Goal: Obtain resource: Download file/media

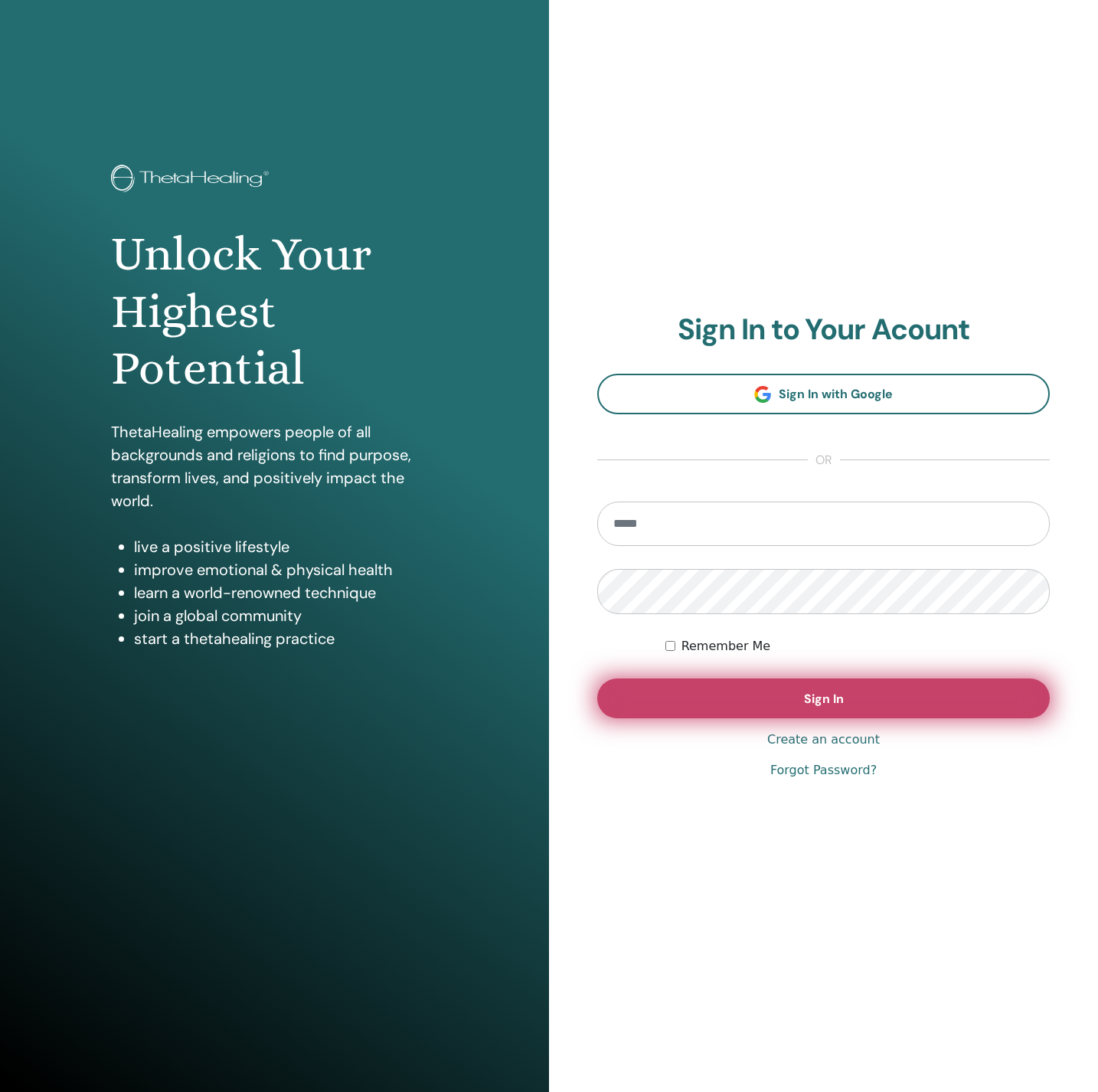
type input "**********"
click at [669, 708] on button "Sign In" at bounding box center [824, 698] width 453 height 40
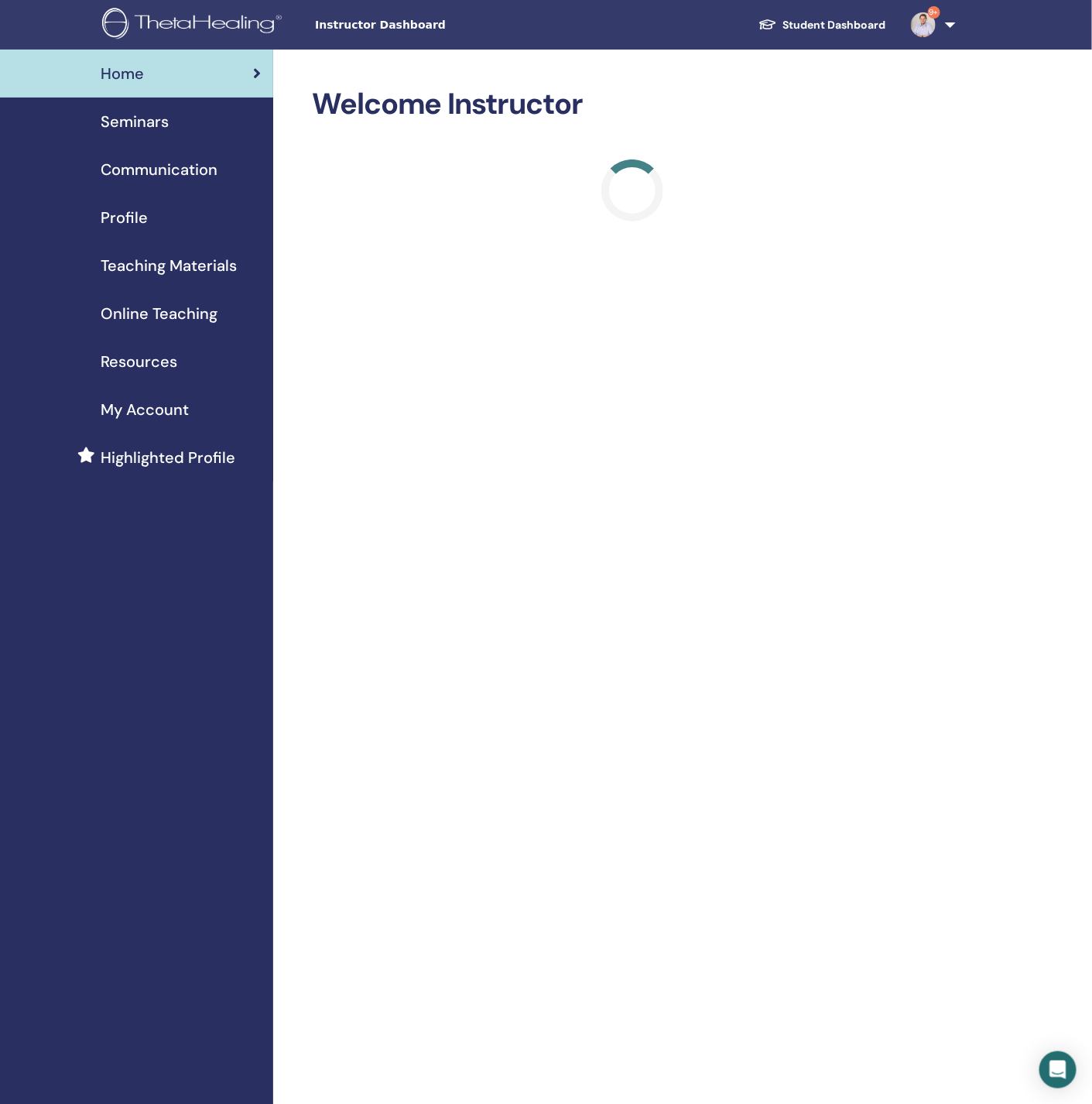
click at [177, 116] on div "Seminars" at bounding box center [136, 122] width 248 height 23
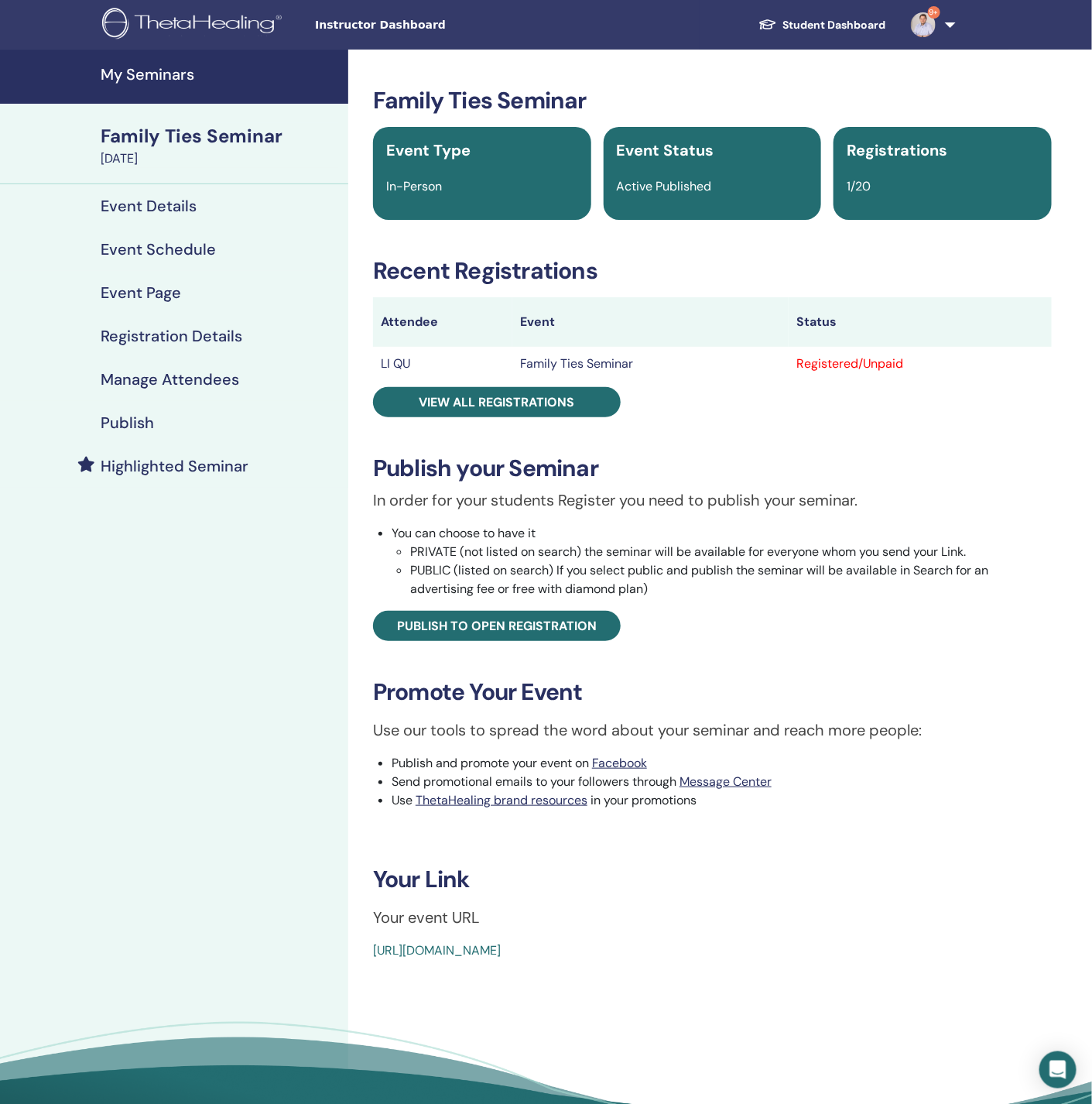
click at [134, 370] on h4 "Manage Attendees" at bounding box center [170, 379] width 139 height 19
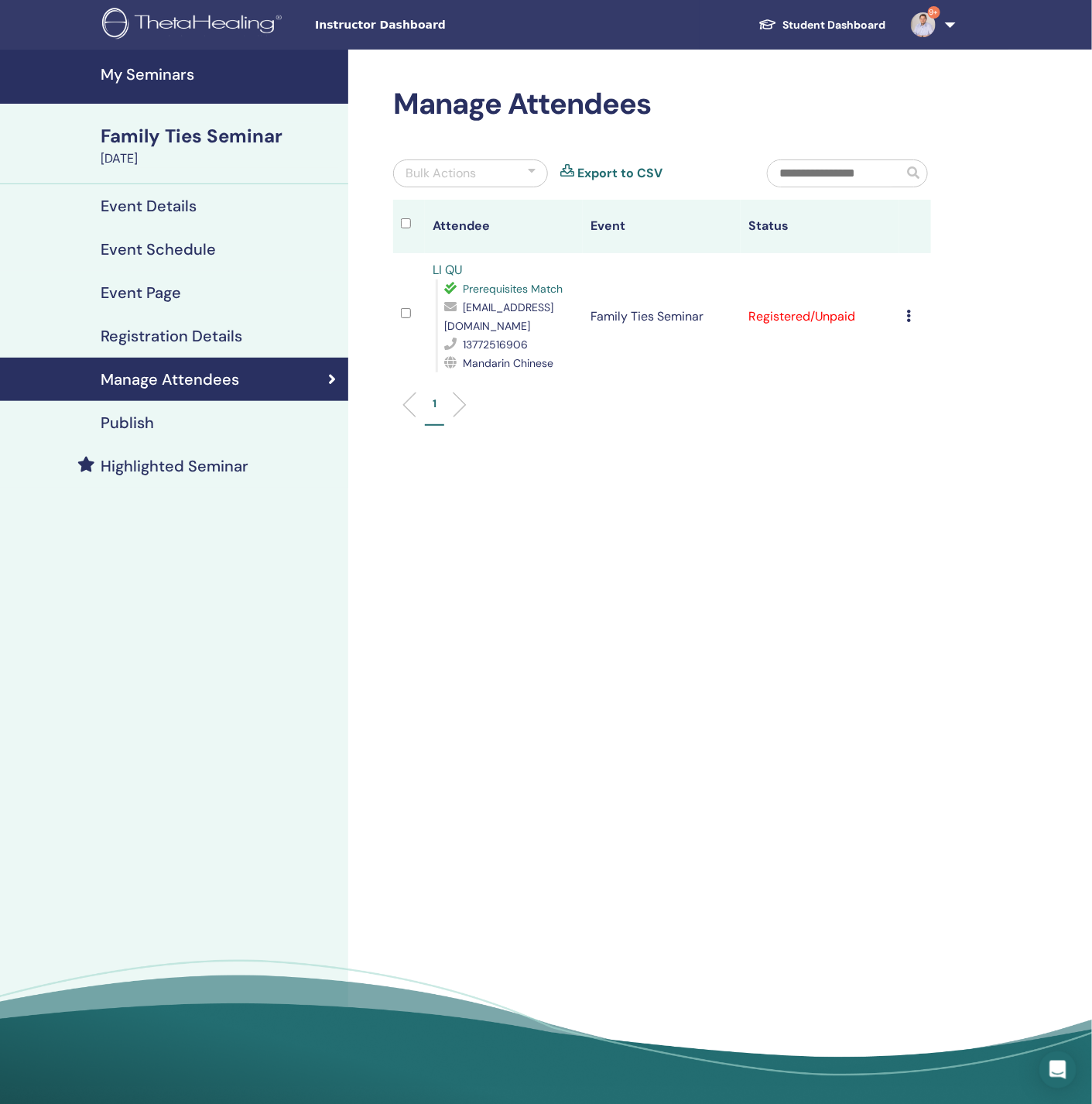
click at [909, 309] on icon at bounding box center [909, 315] width 4 height 12
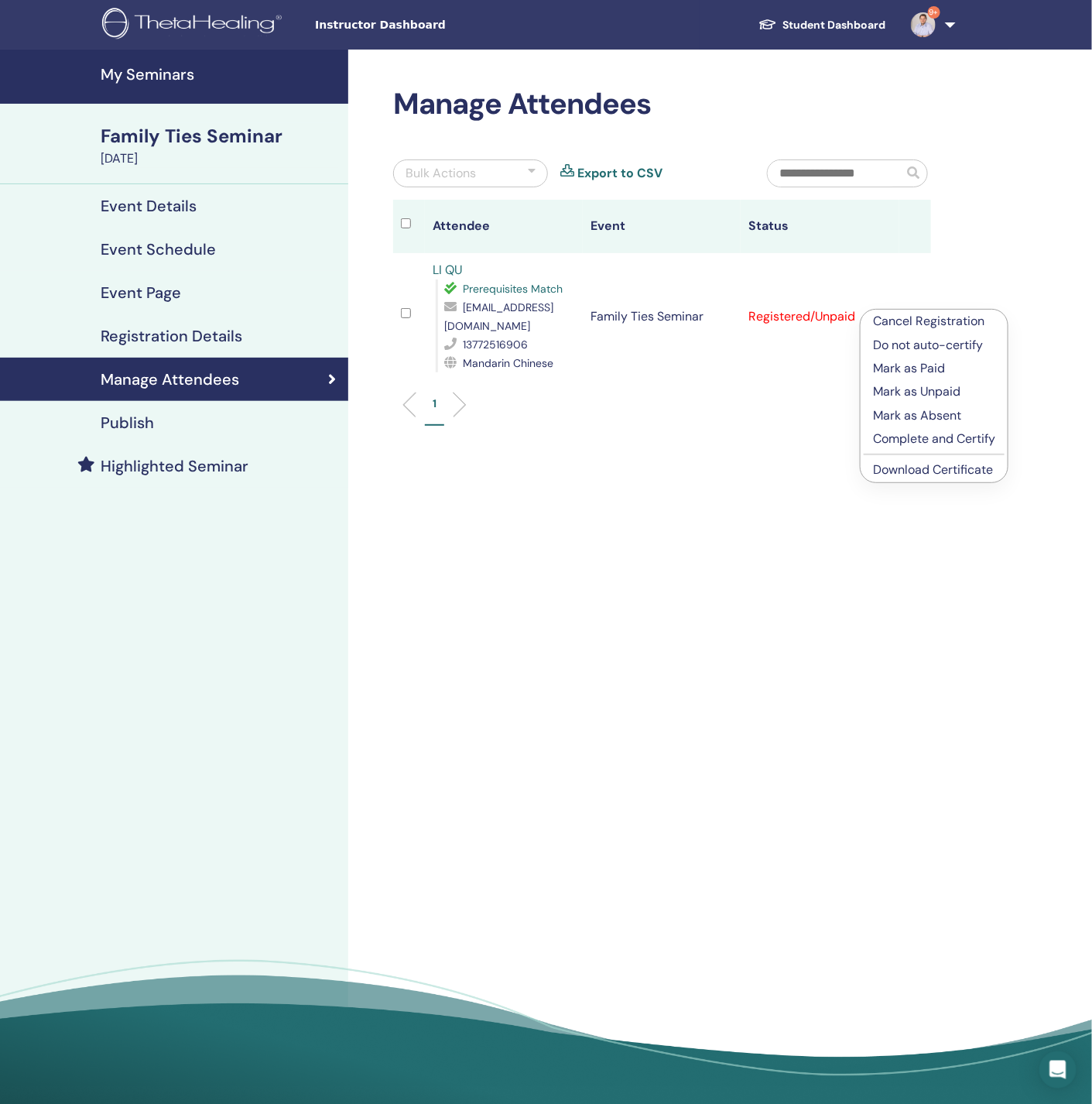
click at [930, 467] on link "Download Certificate" at bounding box center [933, 469] width 120 height 16
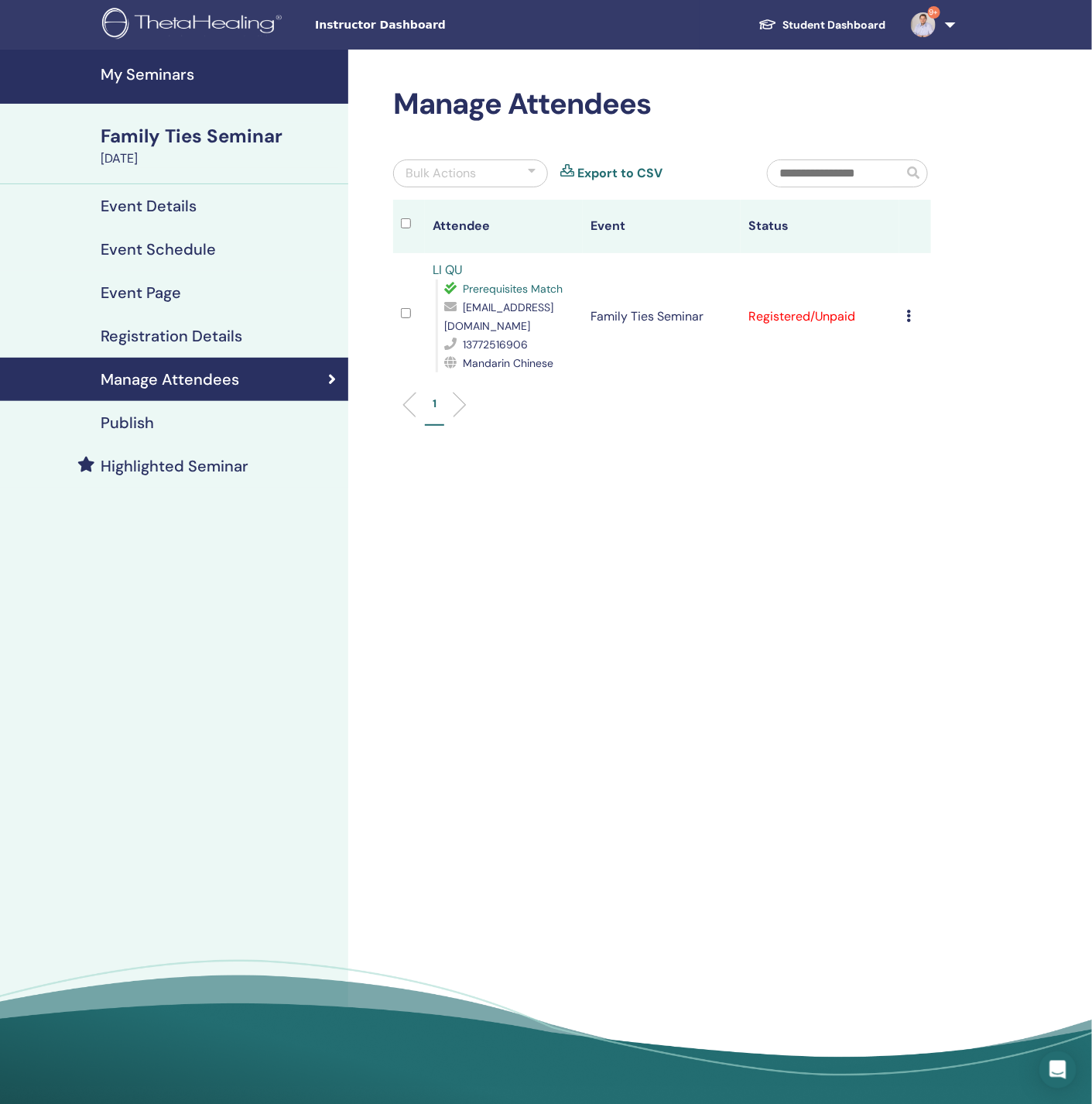
click at [152, 216] on link "Event Details" at bounding box center [174, 206] width 348 height 43
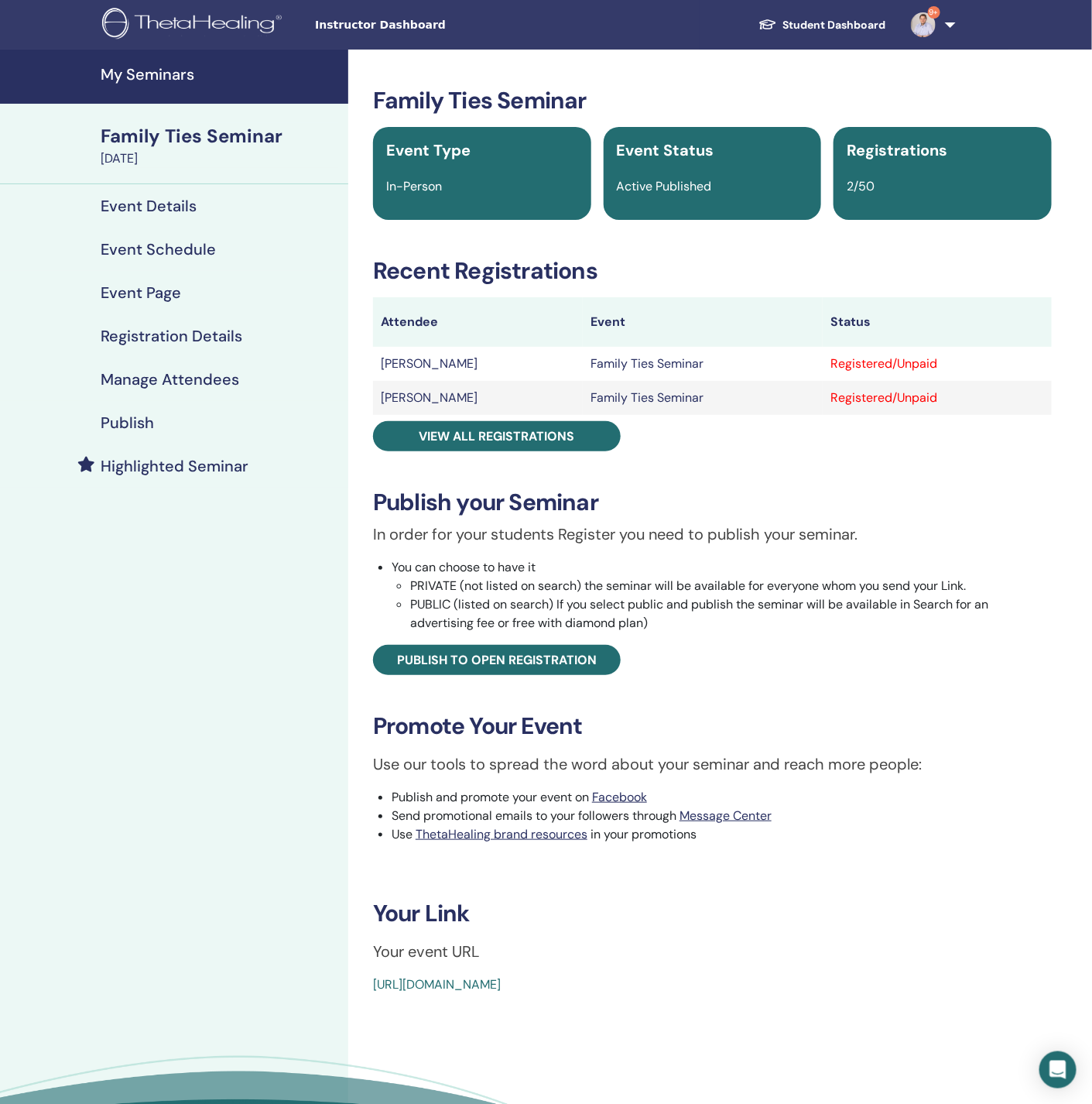
click at [148, 381] on h4 "Manage Attendees" at bounding box center [170, 379] width 139 height 19
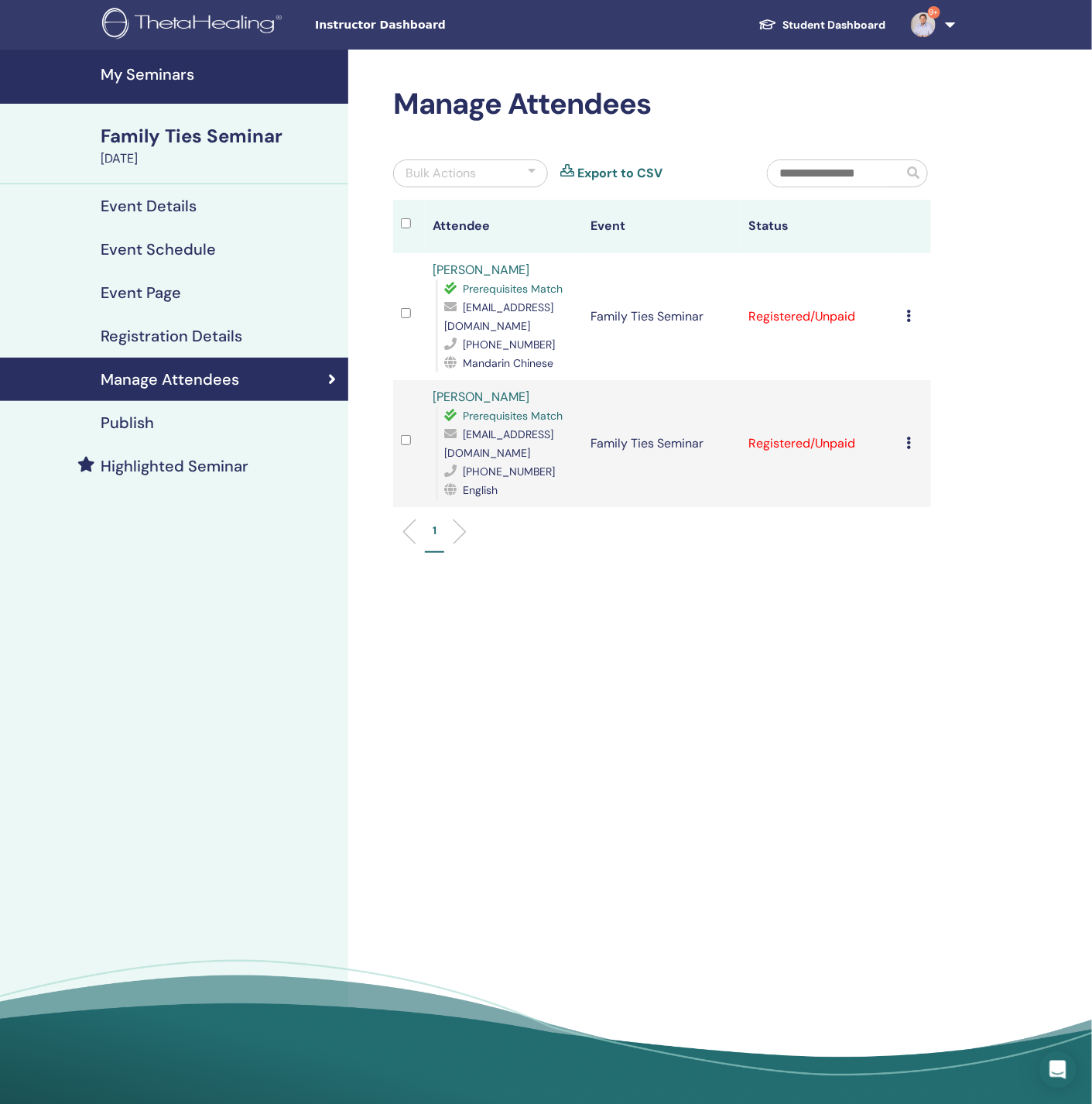
click at [909, 309] on icon at bounding box center [909, 315] width 4 height 12
click at [923, 475] on link "Download Certificate" at bounding box center [933, 467] width 120 height 16
click at [910, 437] on icon at bounding box center [909, 443] width 4 height 12
click at [925, 600] on link "Download Certificate" at bounding box center [934, 597] width 120 height 16
click at [208, 203] on div "Event Details" at bounding box center [173, 206] width 323 height 19
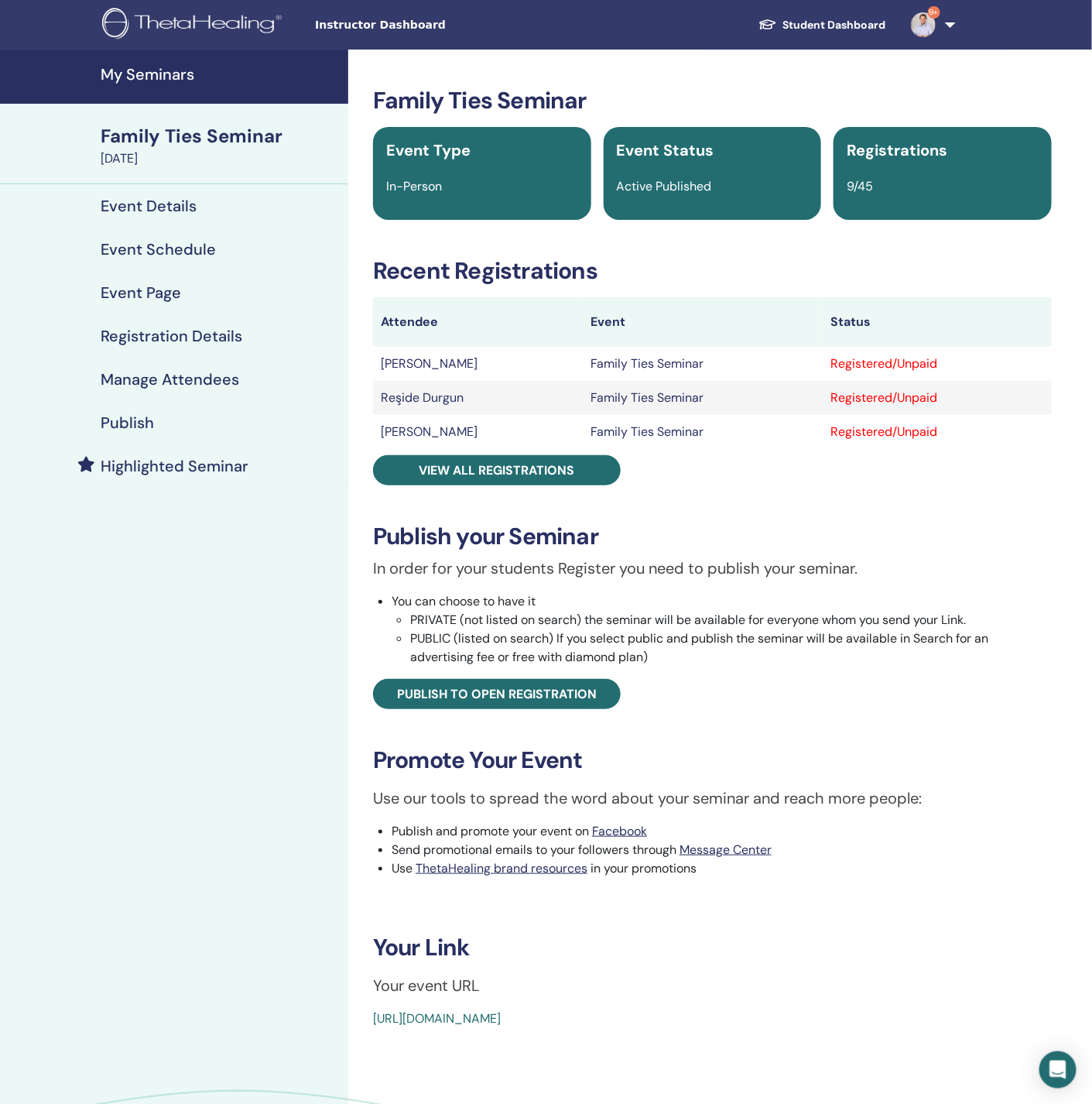
click at [147, 382] on h4 "Manage Attendees" at bounding box center [170, 379] width 139 height 19
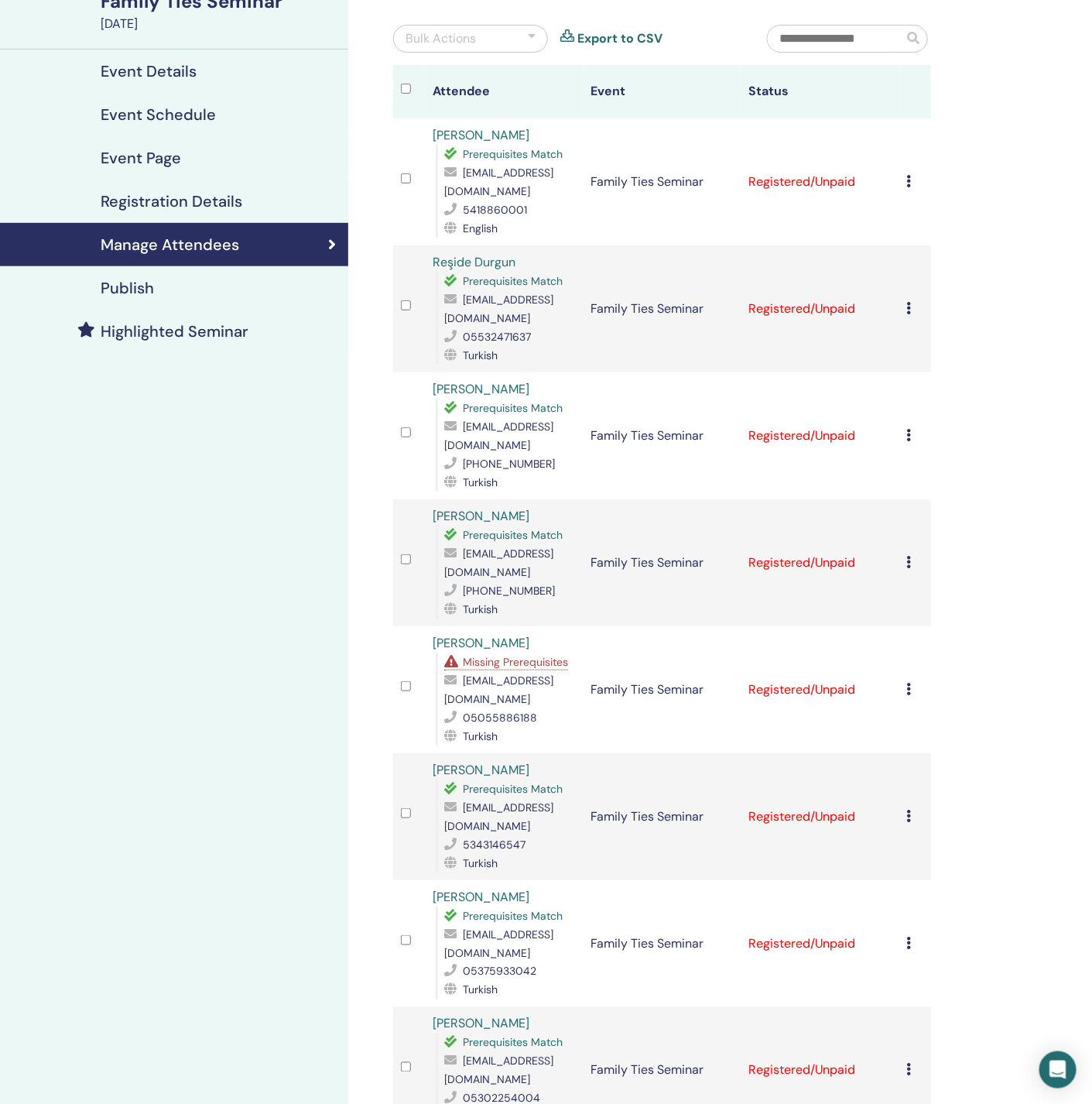
scroll to position [465, 0]
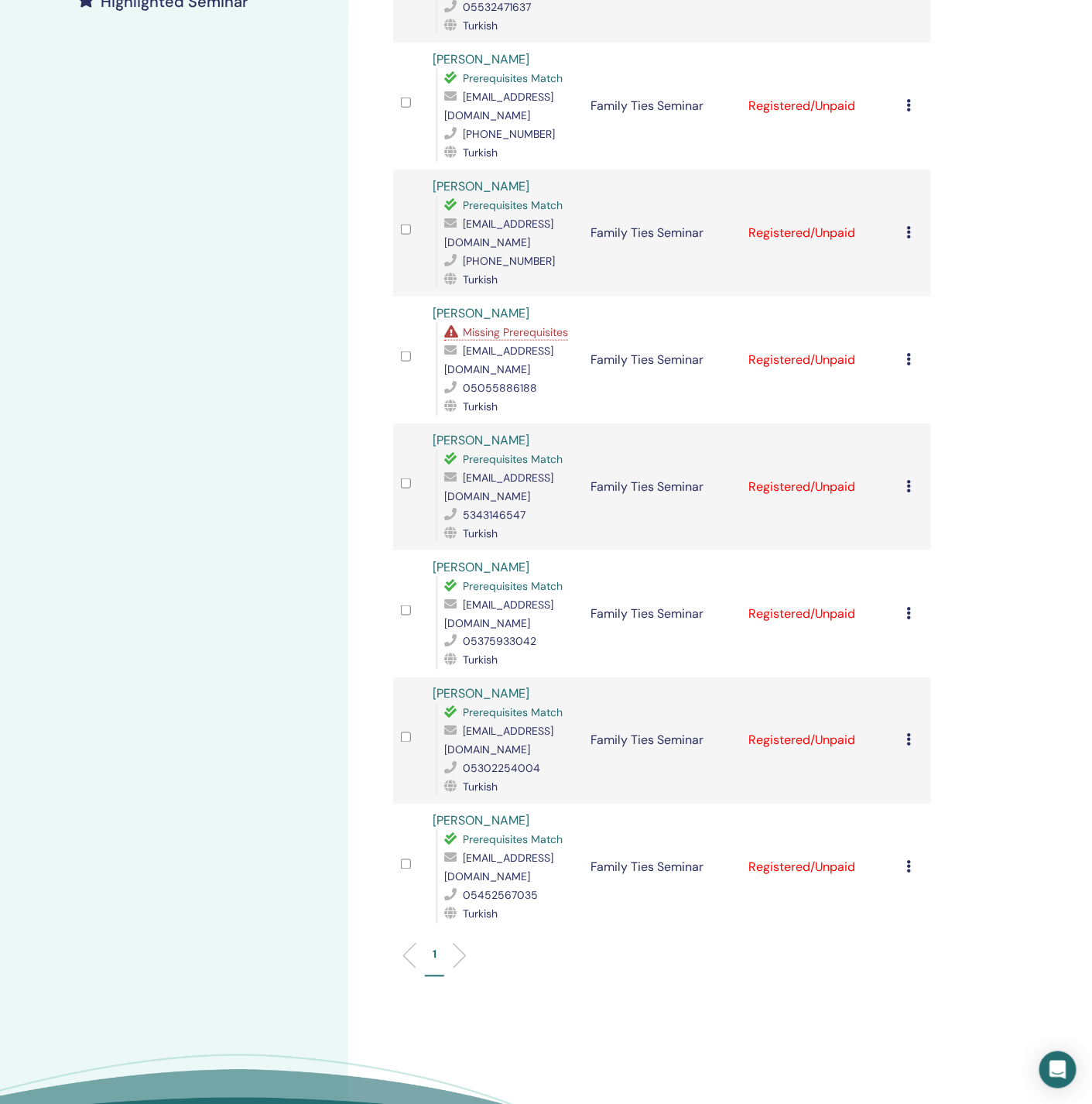
click at [516, 338] on span "Missing Prerequisites" at bounding box center [515, 332] width 105 height 14
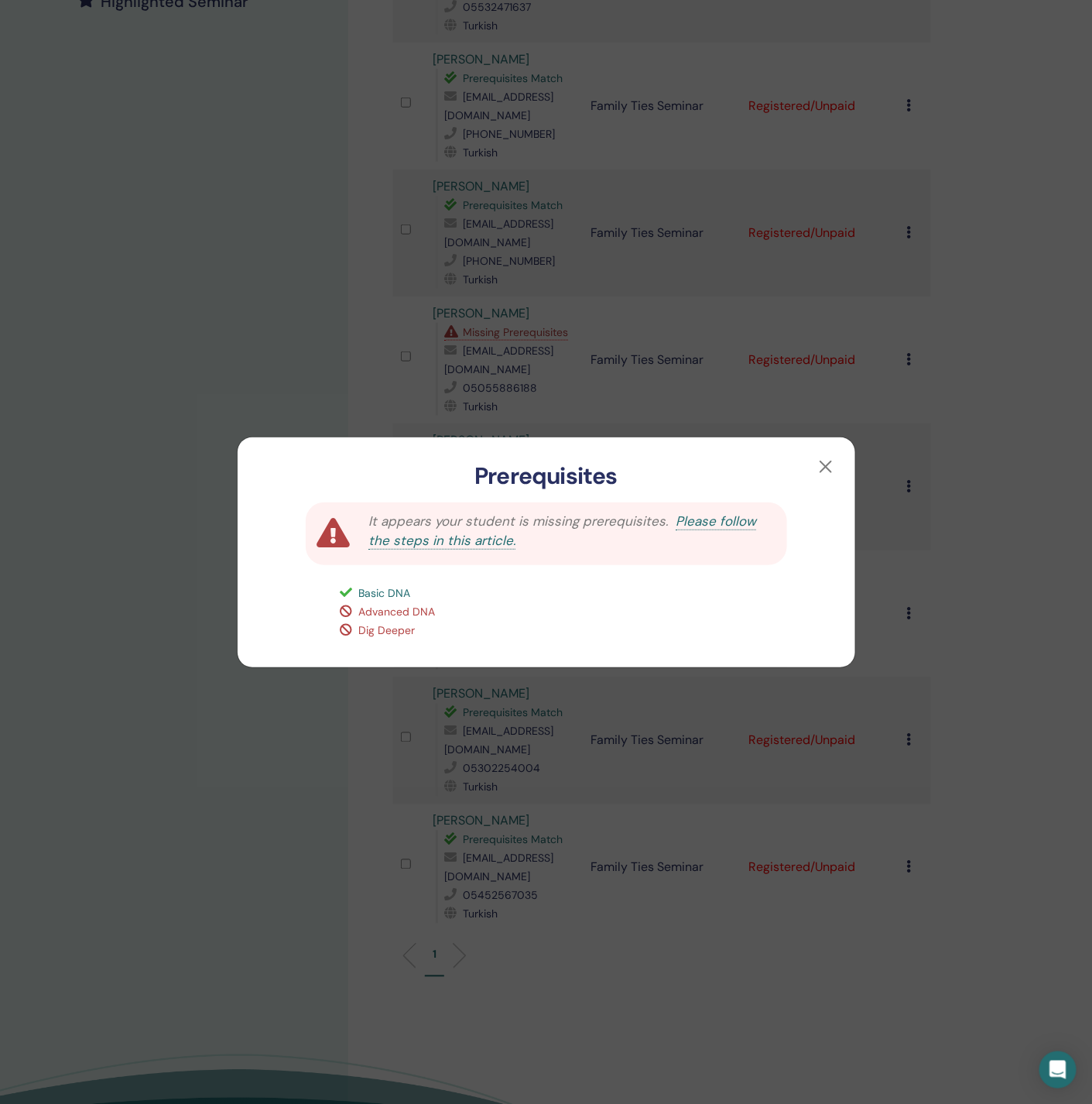
click at [205, 378] on div "Prerequisites It appears your student is missing prerequisites. Please follow t…" at bounding box center [546, 552] width 1092 height 1104
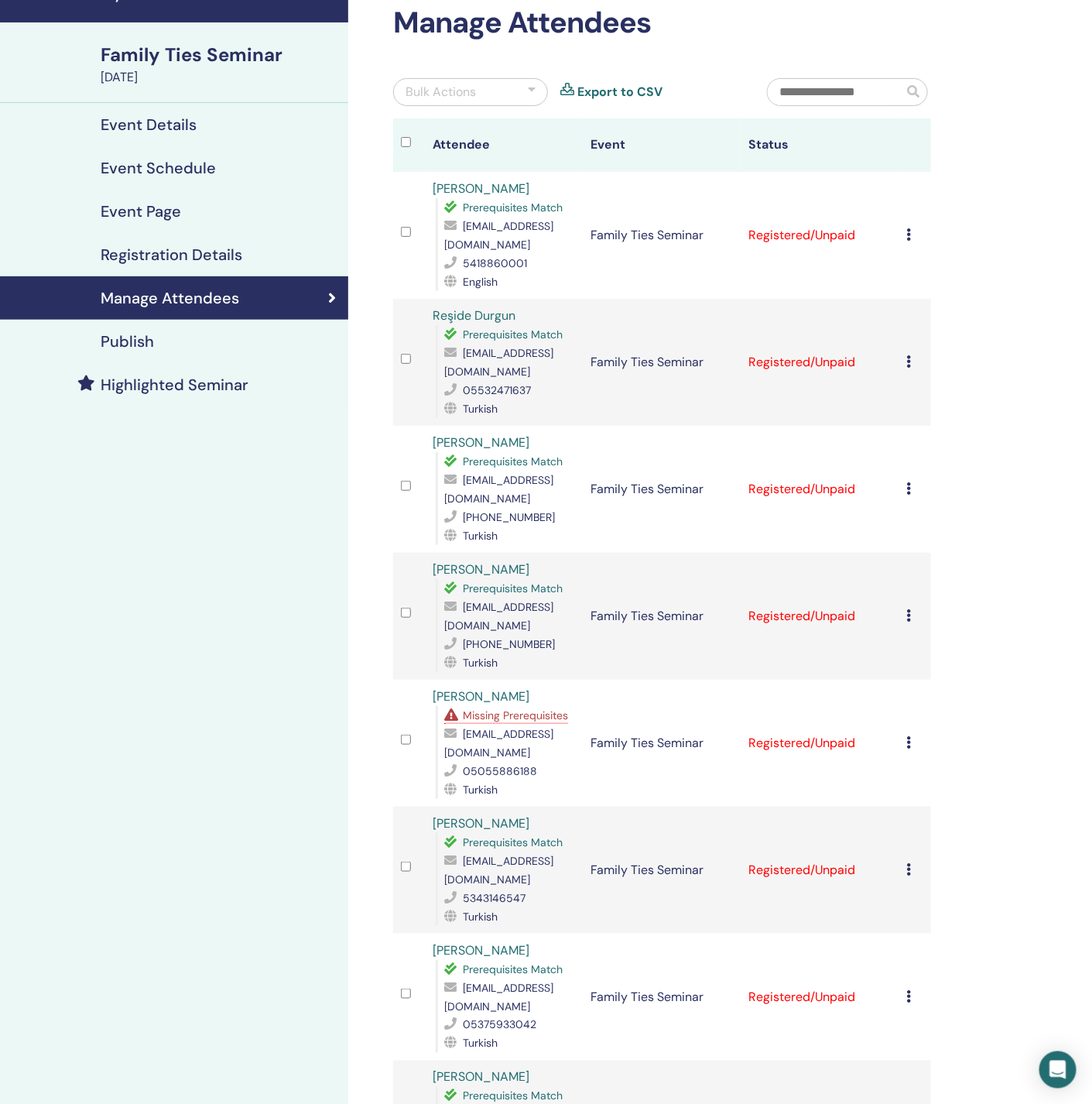
scroll to position [0, 0]
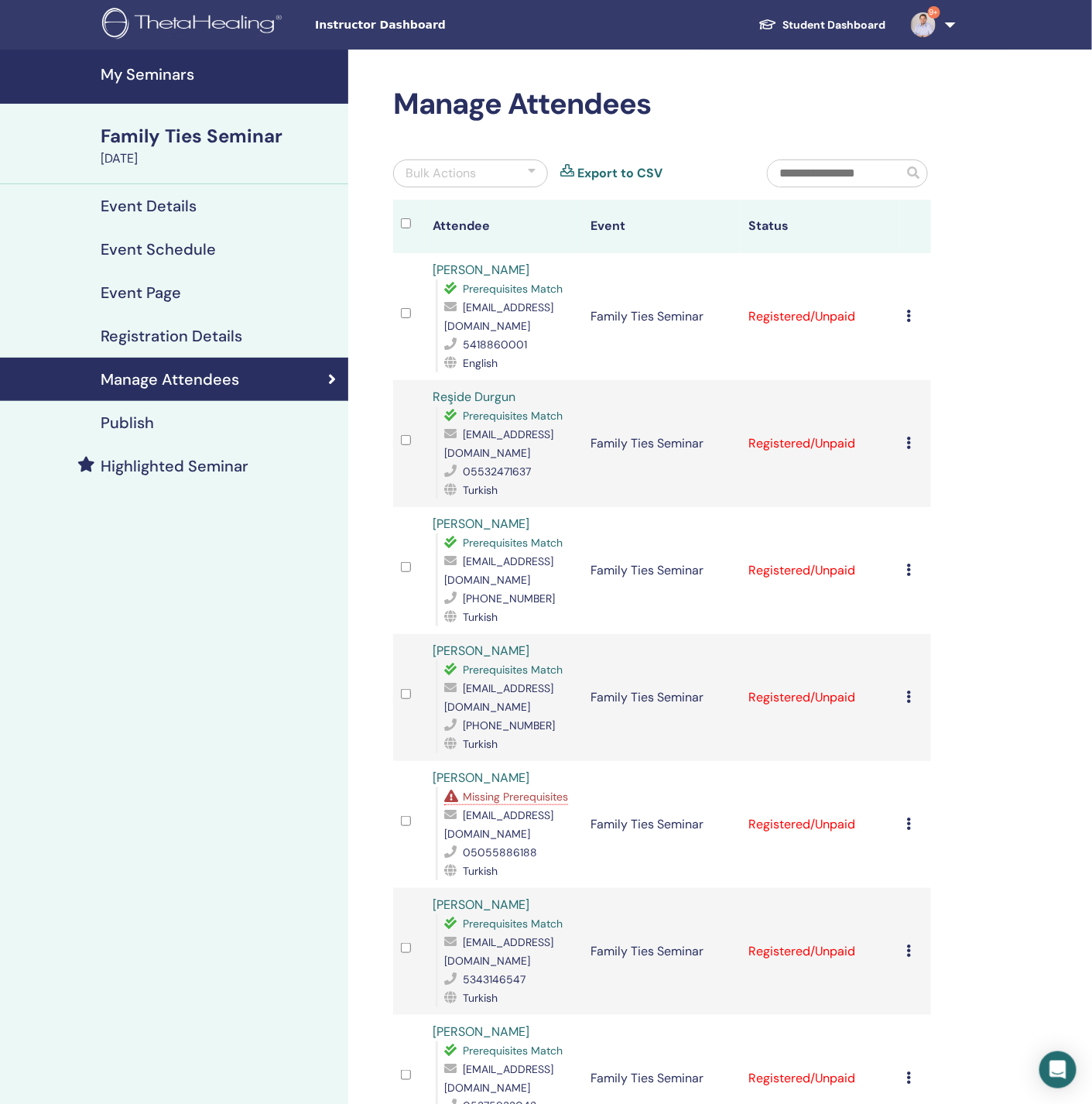
click at [914, 319] on div "Cancel Registration Do not auto-certify Mark as Paid Mark as Unpaid Mark as Abs…" at bounding box center [915, 317] width 16 height 19
click at [923, 479] on link "Download Certificate" at bounding box center [938, 479] width 120 height 16
click at [1033, 415] on div "Manage Attendees Bulk Actions Export to CSV Attendee Event Status Aylin Özer Te…" at bounding box center [712, 861] width 728 height 1625
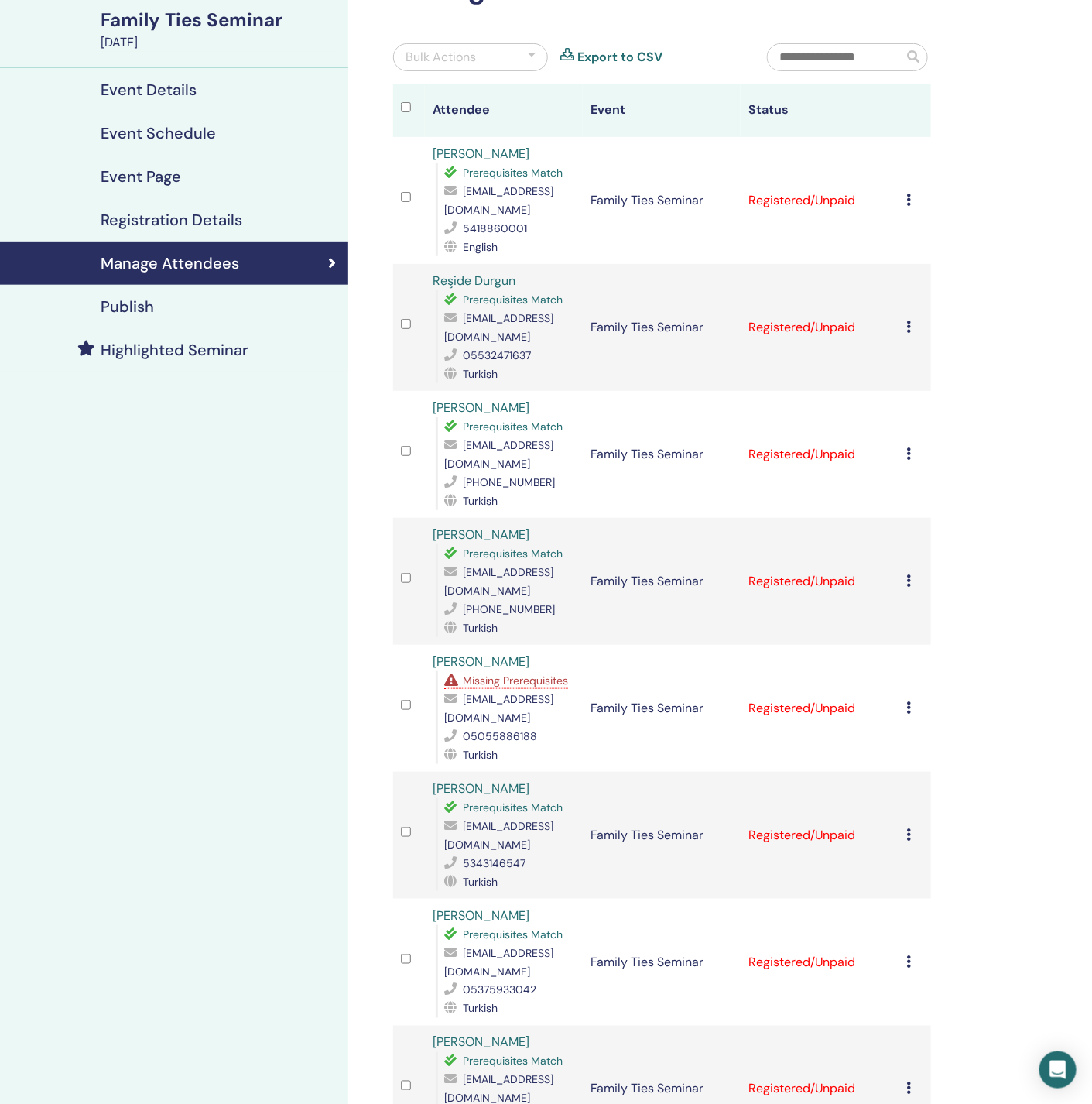
click at [909, 333] on icon at bounding box center [909, 327] width 4 height 12
click at [925, 492] on link "Download Certificate" at bounding box center [933, 496] width 120 height 16
click at [908, 460] on icon at bounding box center [909, 453] width 4 height 12
click at [925, 626] on link "Download Certificate" at bounding box center [932, 623] width 120 height 16
click at [909, 587] on icon at bounding box center [909, 581] width 4 height 12
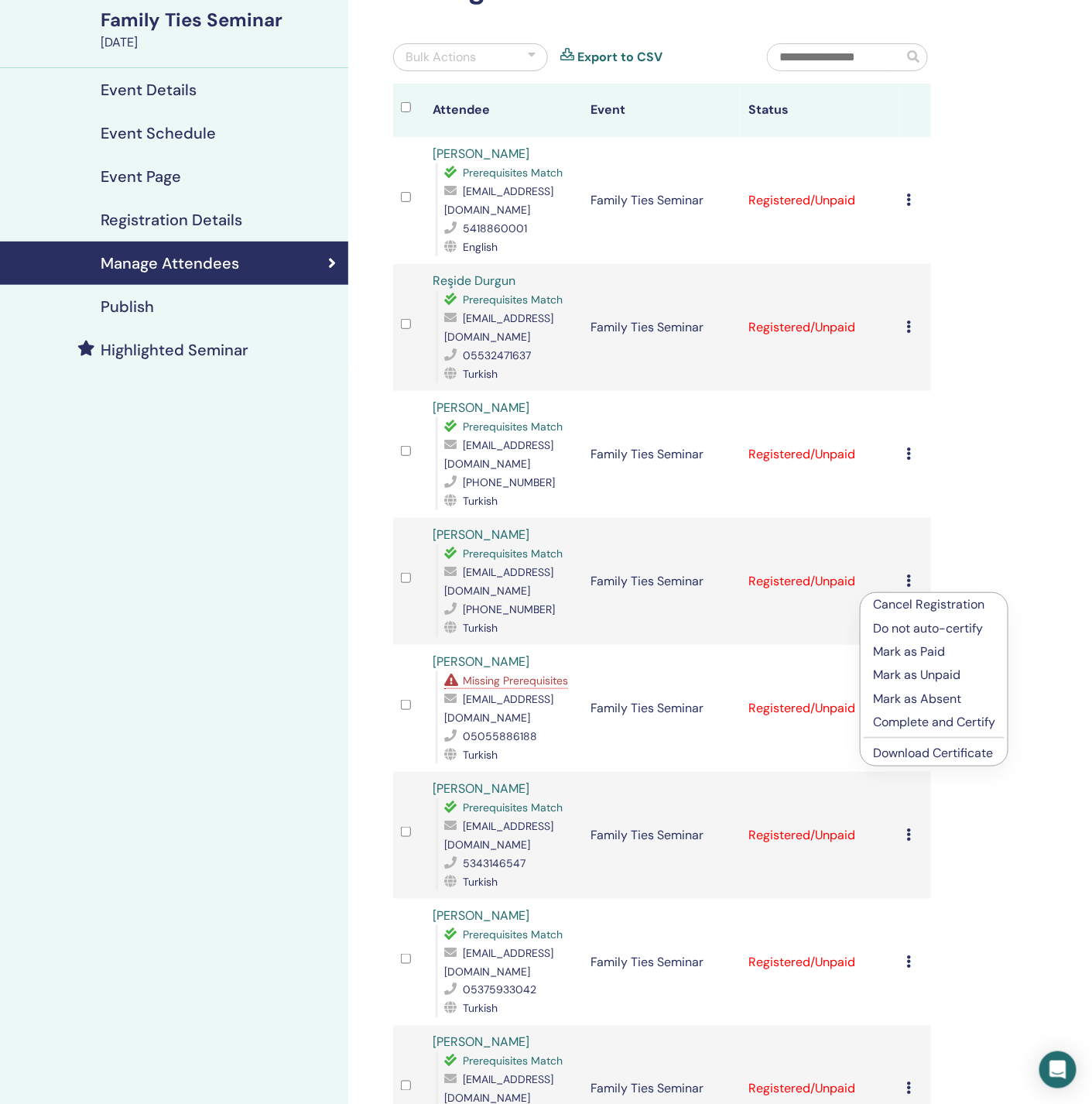
click at [937, 748] on link "Download Certificate" at bounding box center [933, 752] width 120 height 16
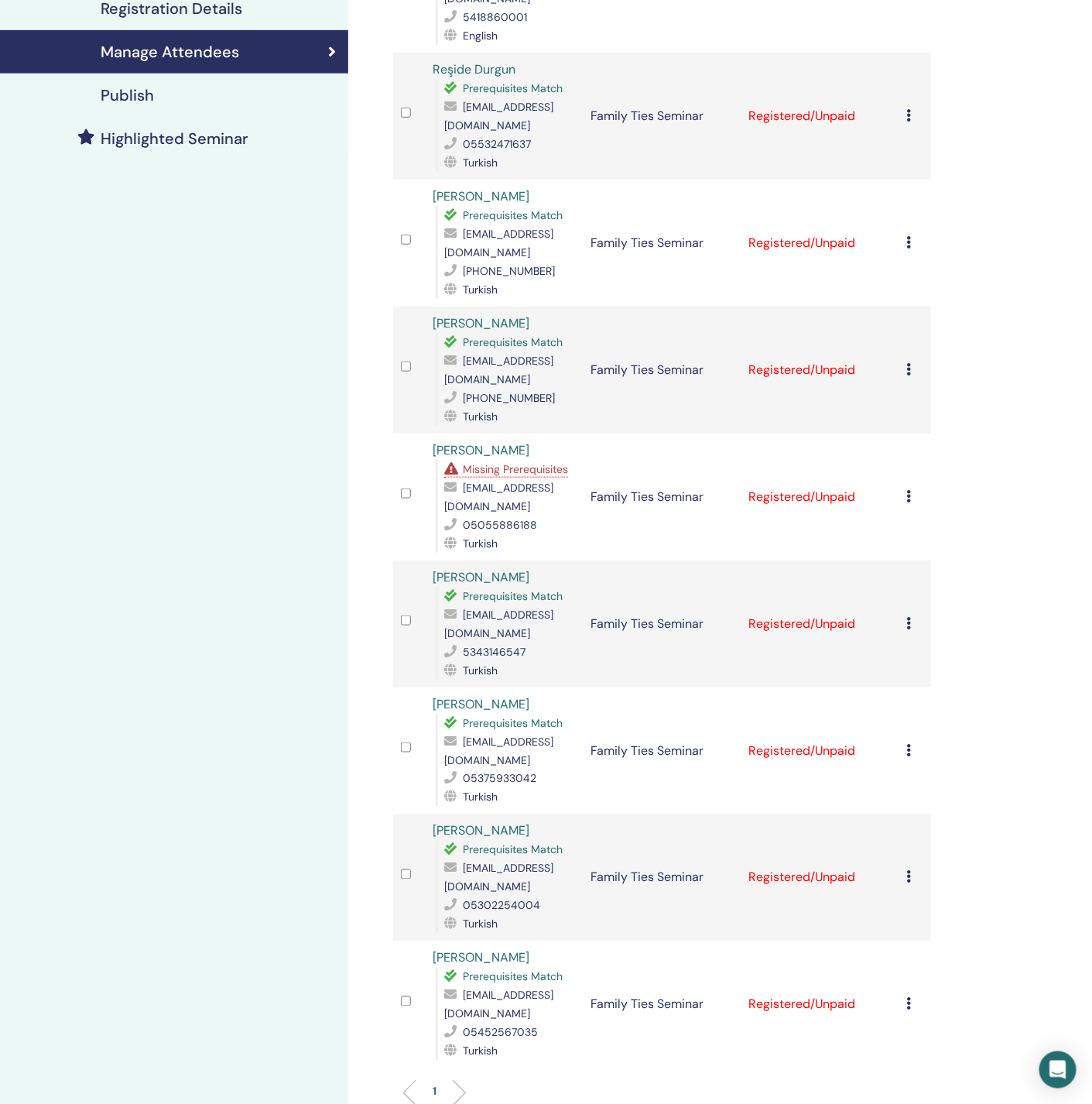
scroll to position [348, 0]
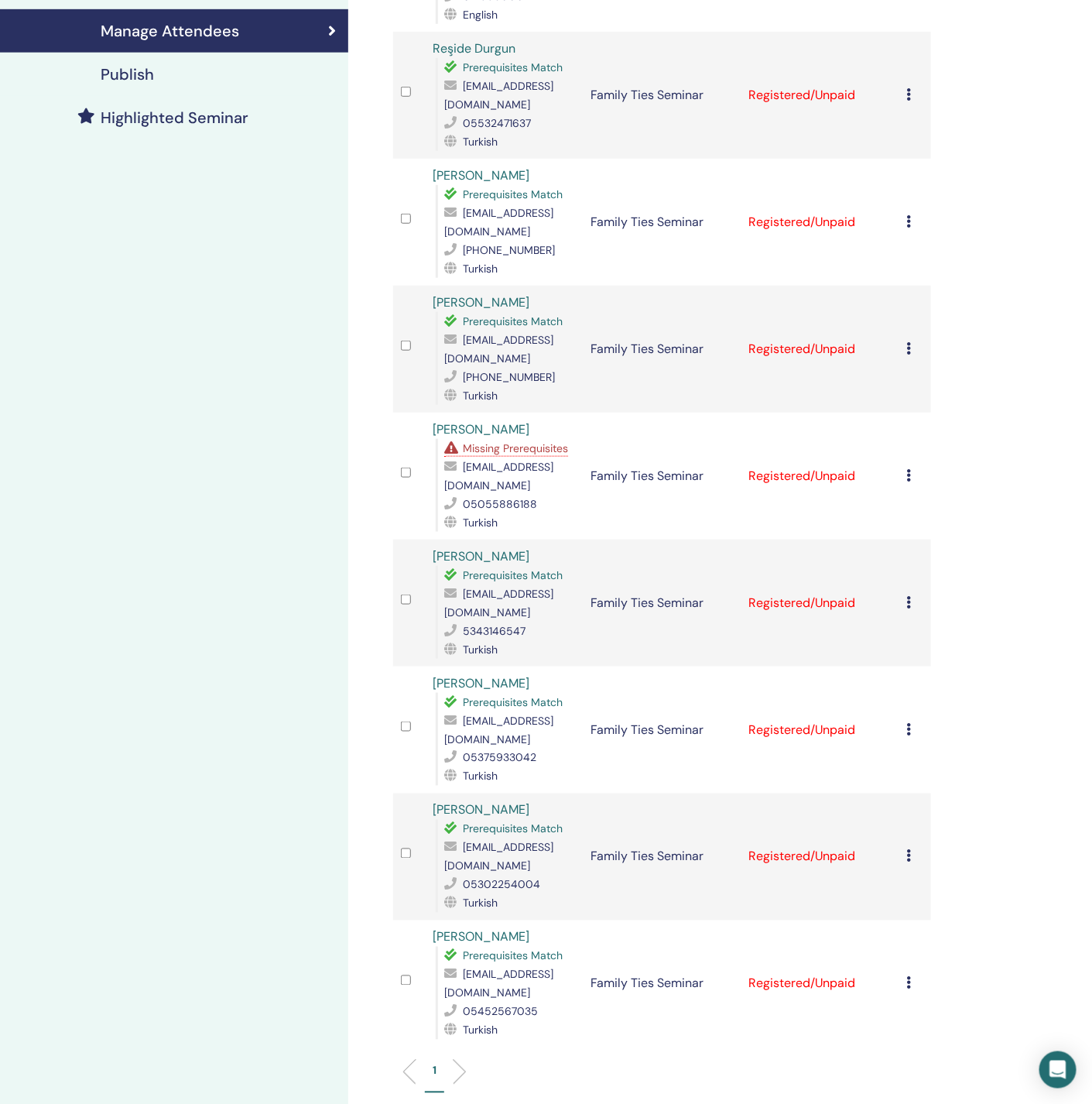
click at [908, 469] on icon at bounding box center [909, 475] width 4 height 12
click at [900, 630] on link "Download Certificate" at bounding box center [932, 629] width 120 height 16
click at [908, 596] on icon at bounding box center [909, 602] width 4 height 12
click at [914, 743] on link "Download Certificate" at bounding box center [931, 749] width 120 height 16
click at [909, 720] on div "Cancel Registration Do not auto-certify Mark as Paid Mark as Unpaid Mark as Abs…" at bounding box center [915, 730] width 16 height 19
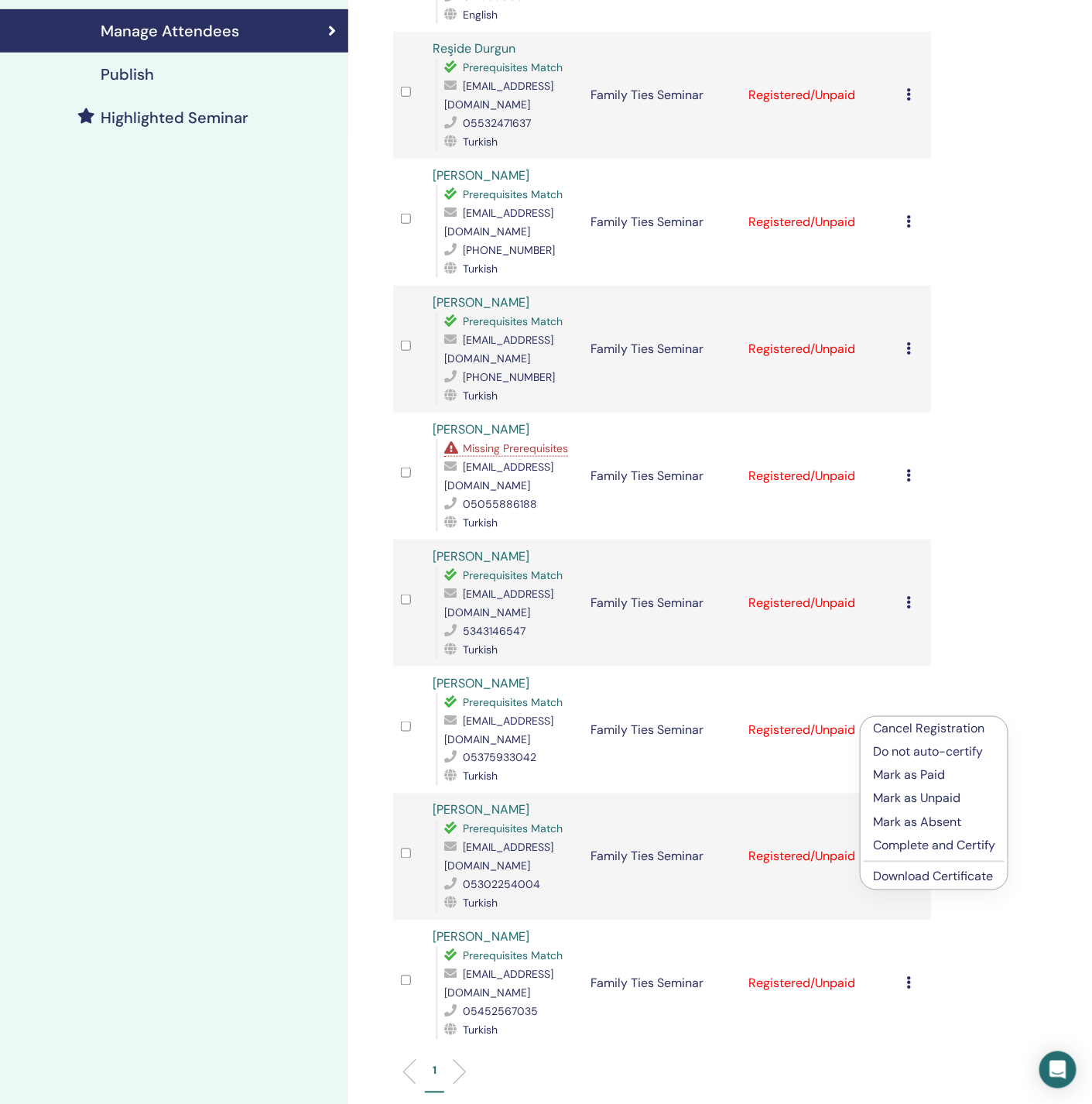
click at [933, 876] on link "Download Certificate" at bounding box center [933, 876] width 120 height 16
click at [910, 852] on icon at bounding box center [909, 856] width 4 height 12
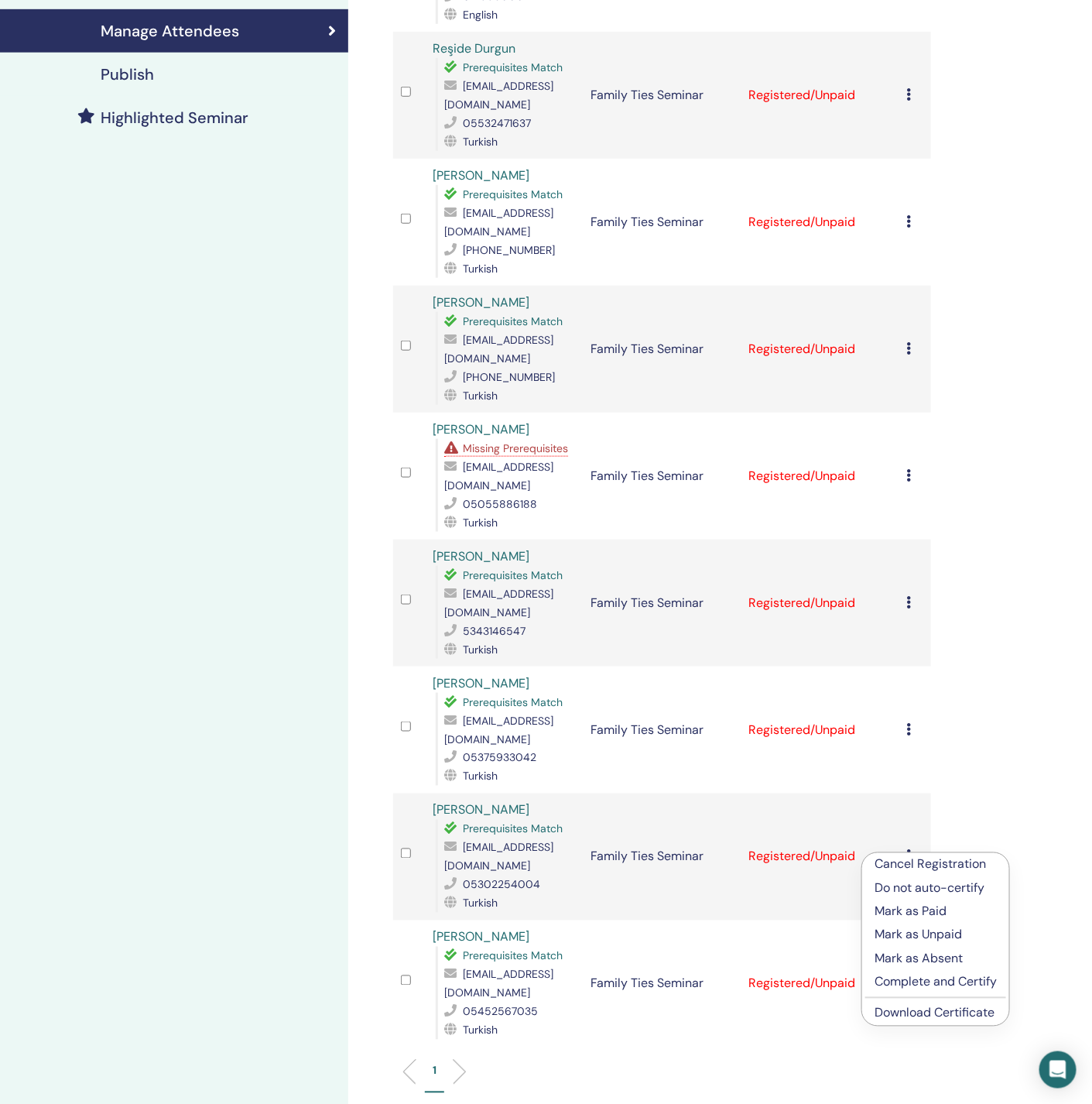
click at [920, 1008] on link "Download Certificate" at bounding box center [934, 1013] width 120 height 16
click at [910, 980] on icon at bounding box center [909, 983] width 4 height 12
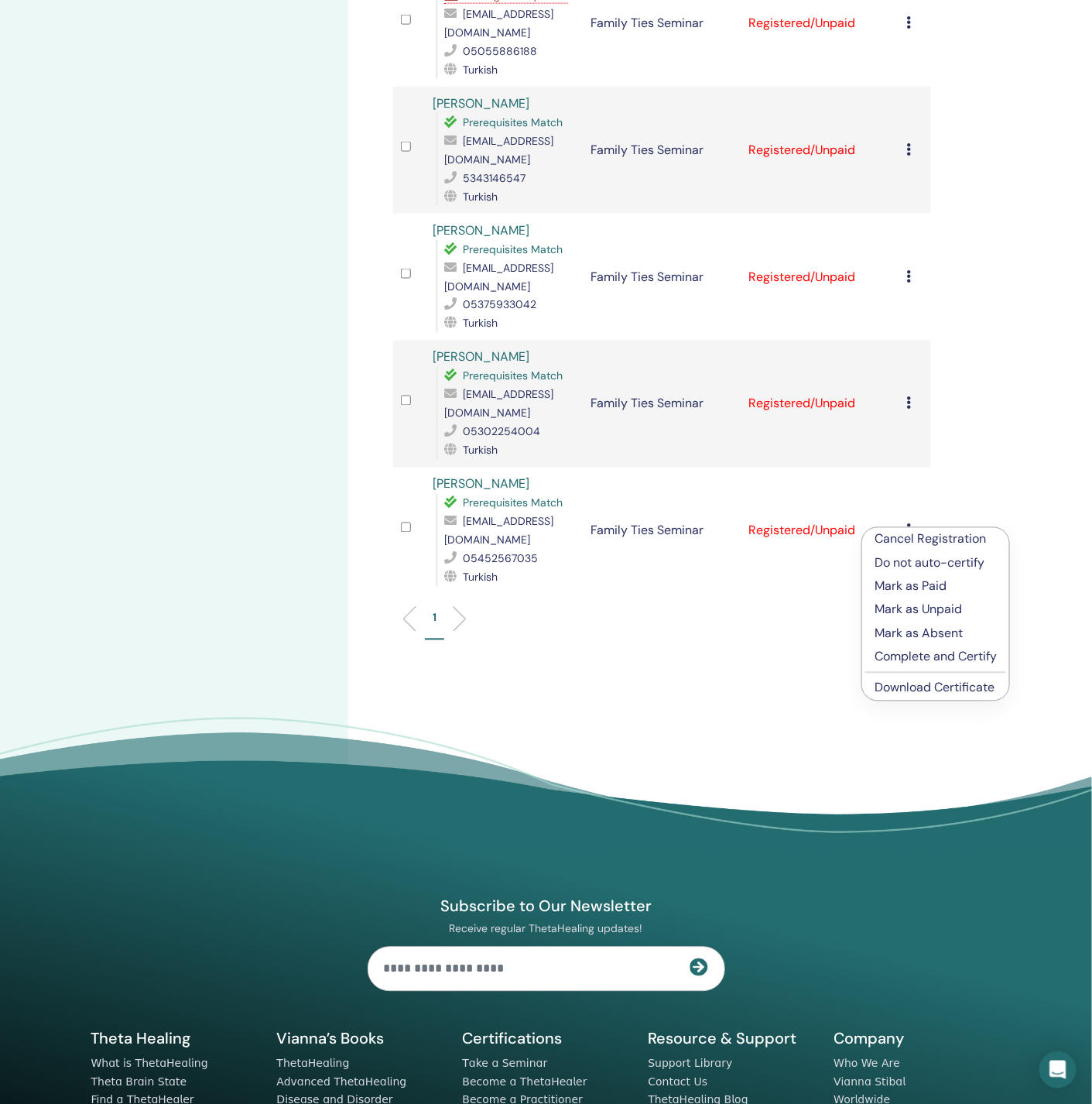
scroll to position [813, 0]
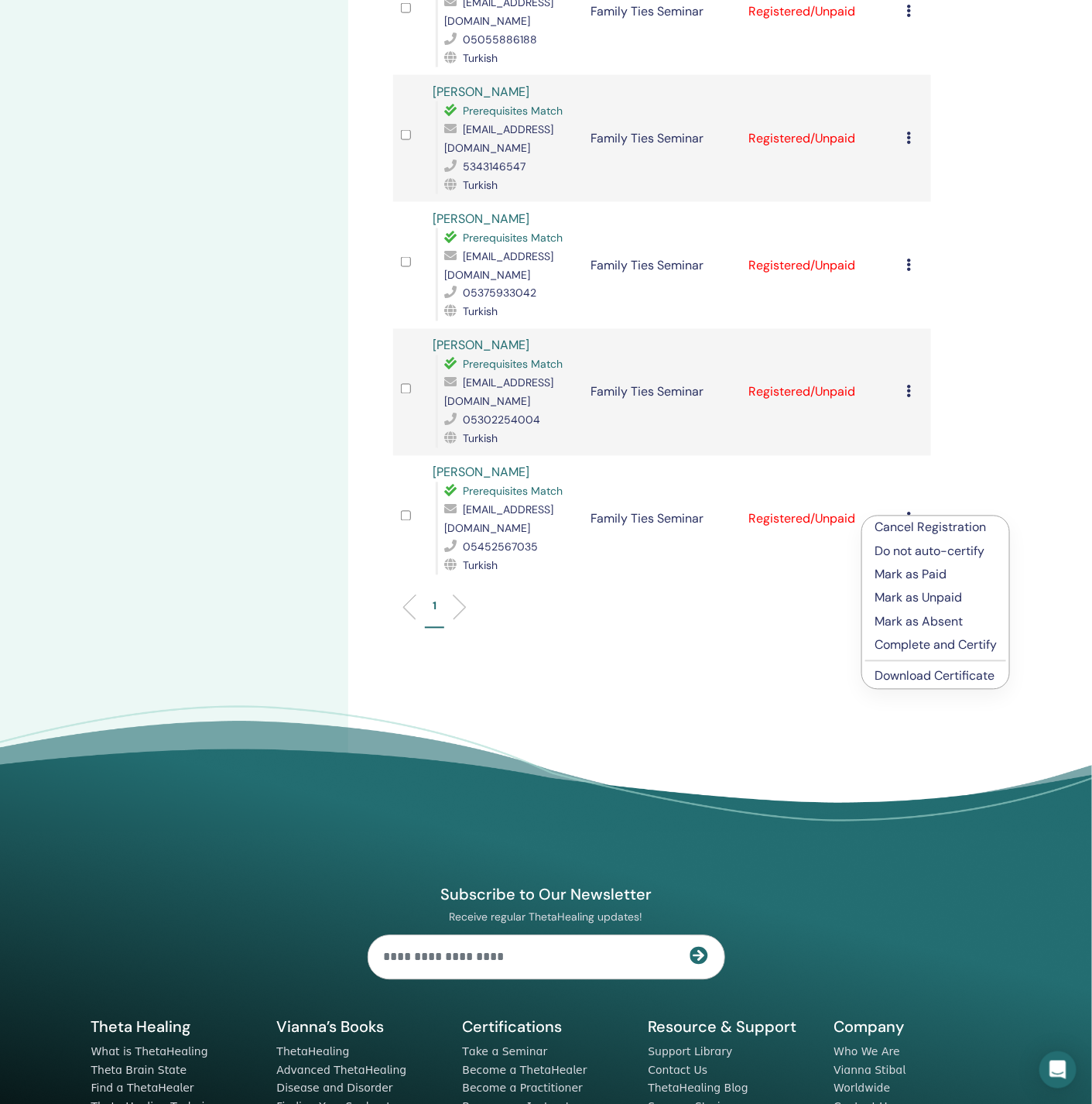
click at [947, 683] on link "Download Certificate" at bounding box center [934, 676] width 120 height 16
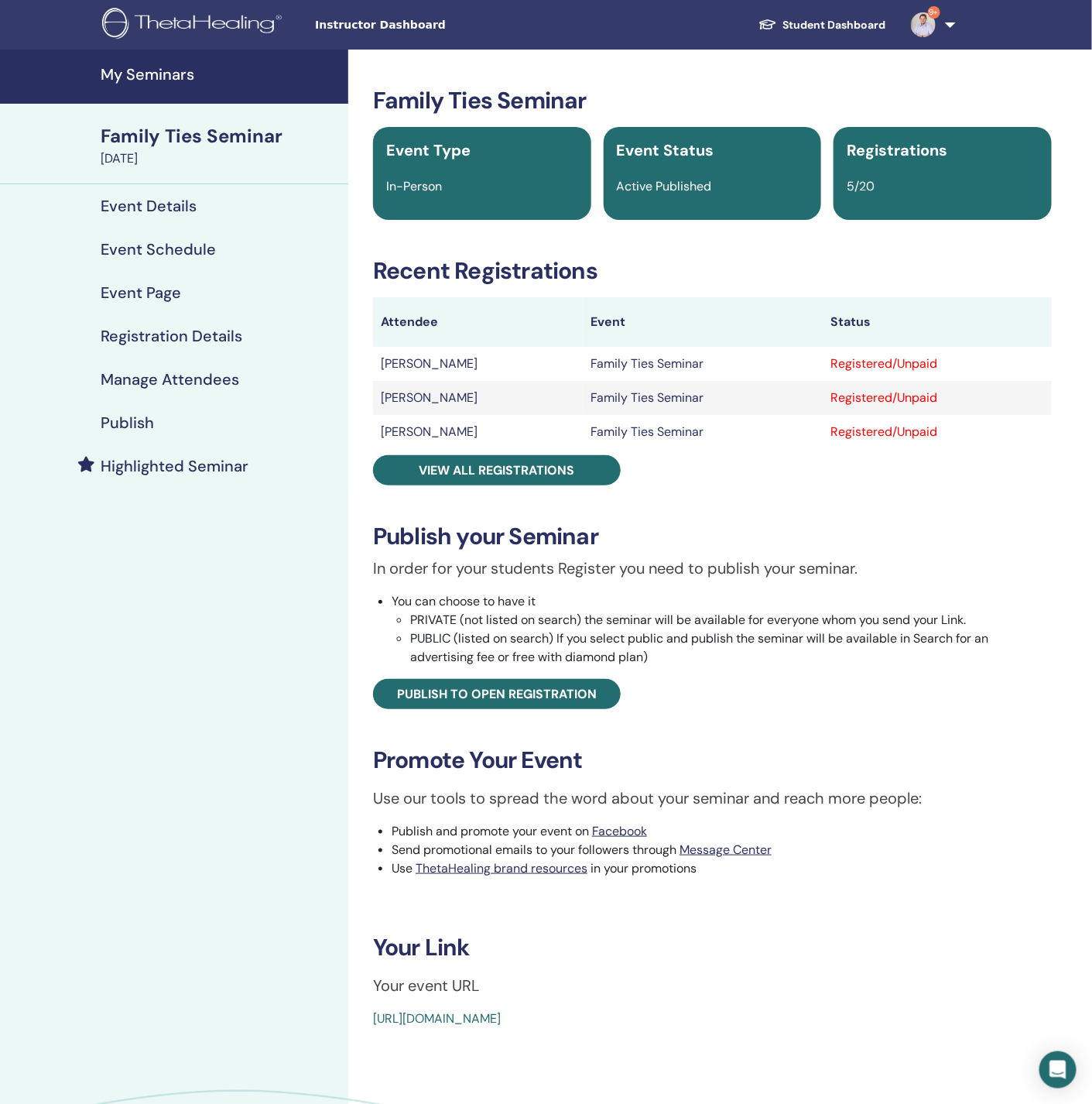
click at [182, 365] on link "Manage Attendees" at bounding box center [174, 379] width 348 height 43
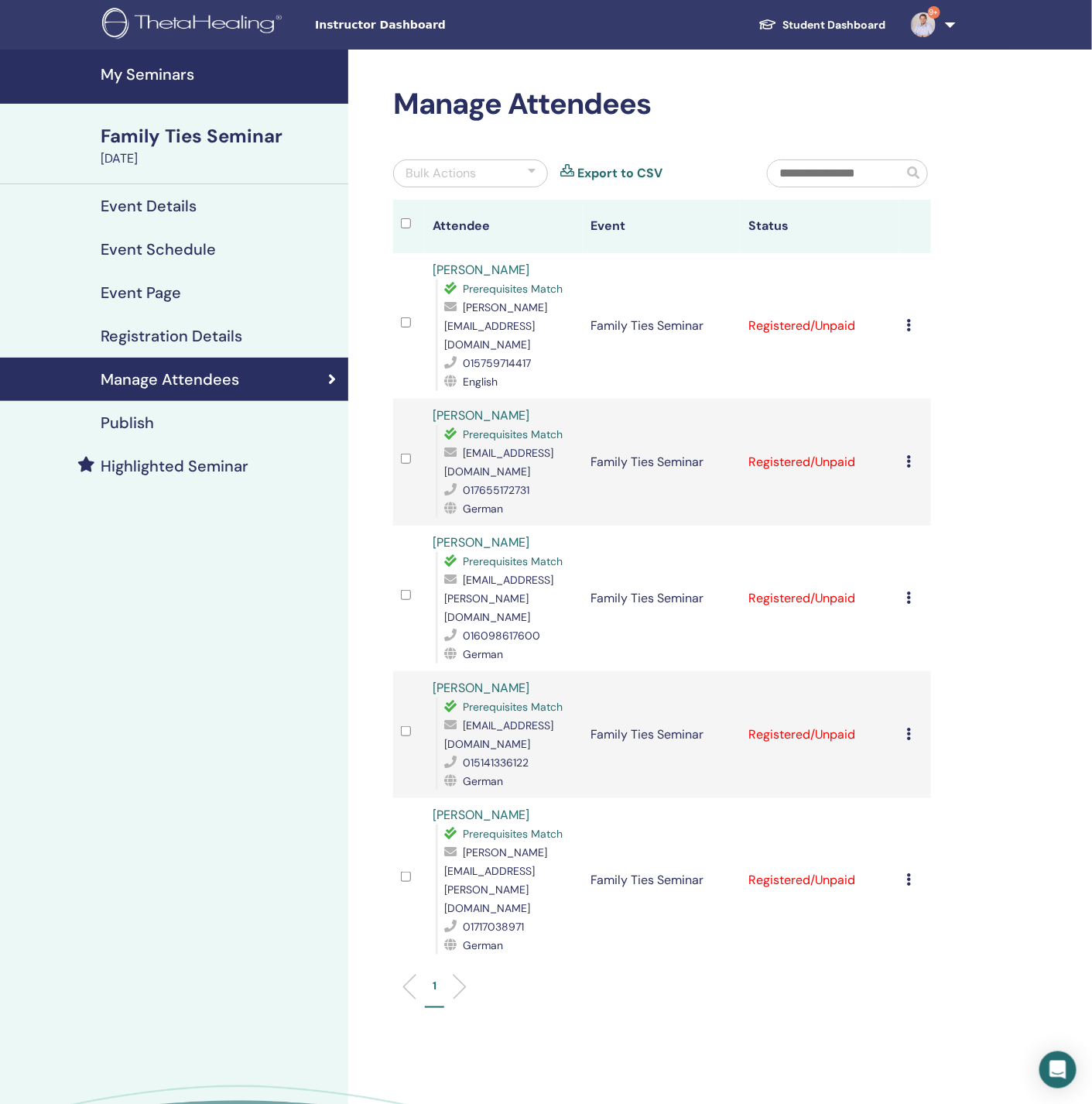
click at [910, 319] on icon at bounding box center [909, 325] width 4 height 12
click at [917, 481] on link "Download Certificate" at bounding box center [934, 476] width 120 height 16
click at [298, 720] on div "My Seminars Family Ties Seminar August 30, 2025 Event Details Event Schedule Ev…" at bounding box center [174, 645] width 348 height 1191
click at [911, 455] on icon at bounding box center [909, 461] width 4 height 12
click at [923, 615] on link "Download Certificate" at bounding box center [935, 615] width 120 height 16
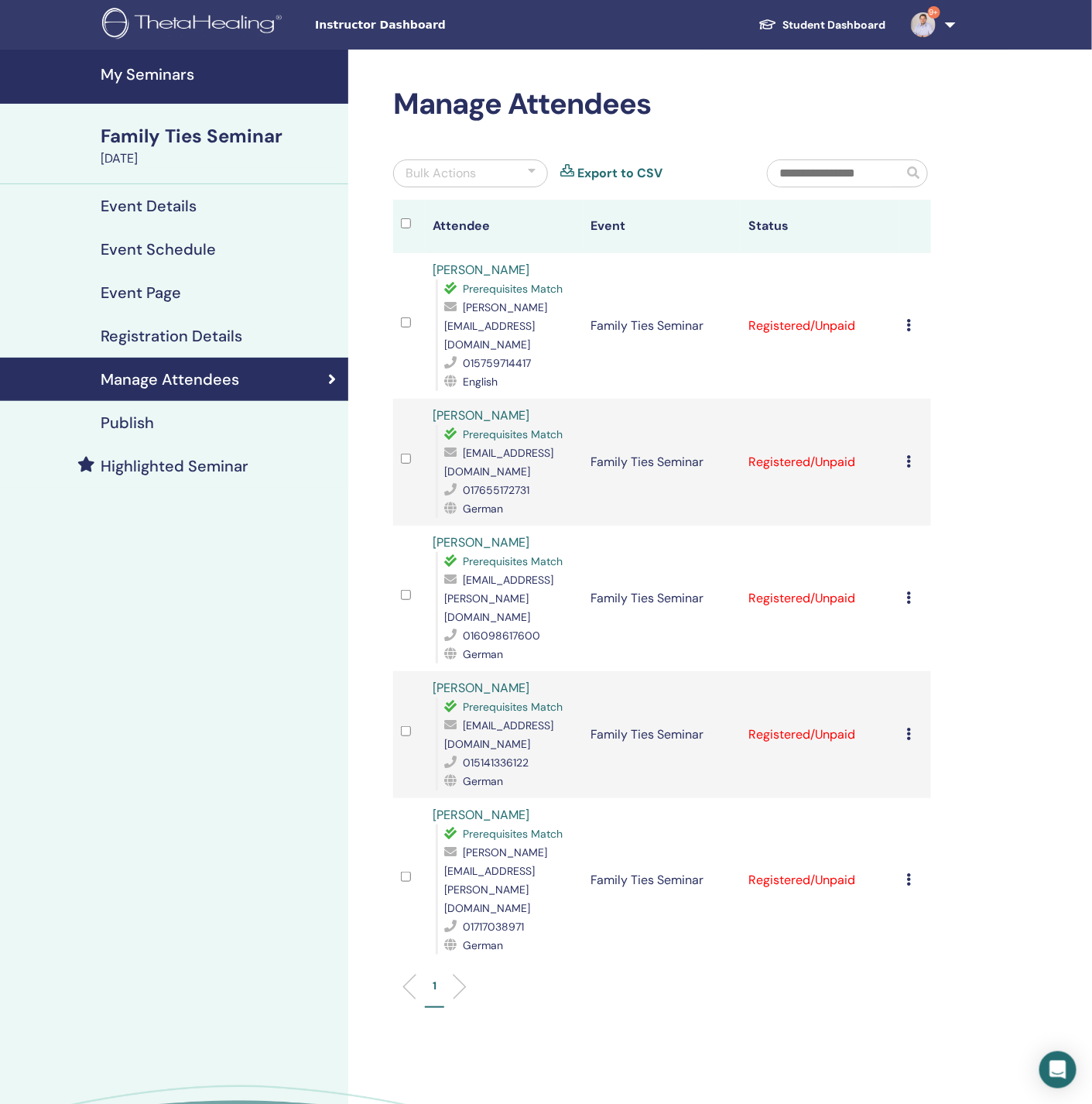
click at [909, 591] on icon at bounding box center [909, 597] width 4 height 12
click at [937, 749] on link "Download Certificate" at bounding box center [933, 745] width 120 height 16
click at [909, 727] on icon at bounding box center [909, 733] width 4 height 12
click at [930, 863] on link "Download Certificate" at bounding box center [933, 867] width 120 height 16
click at [909, 873] on icon at bounding box center [909, 879] width 4 height 12
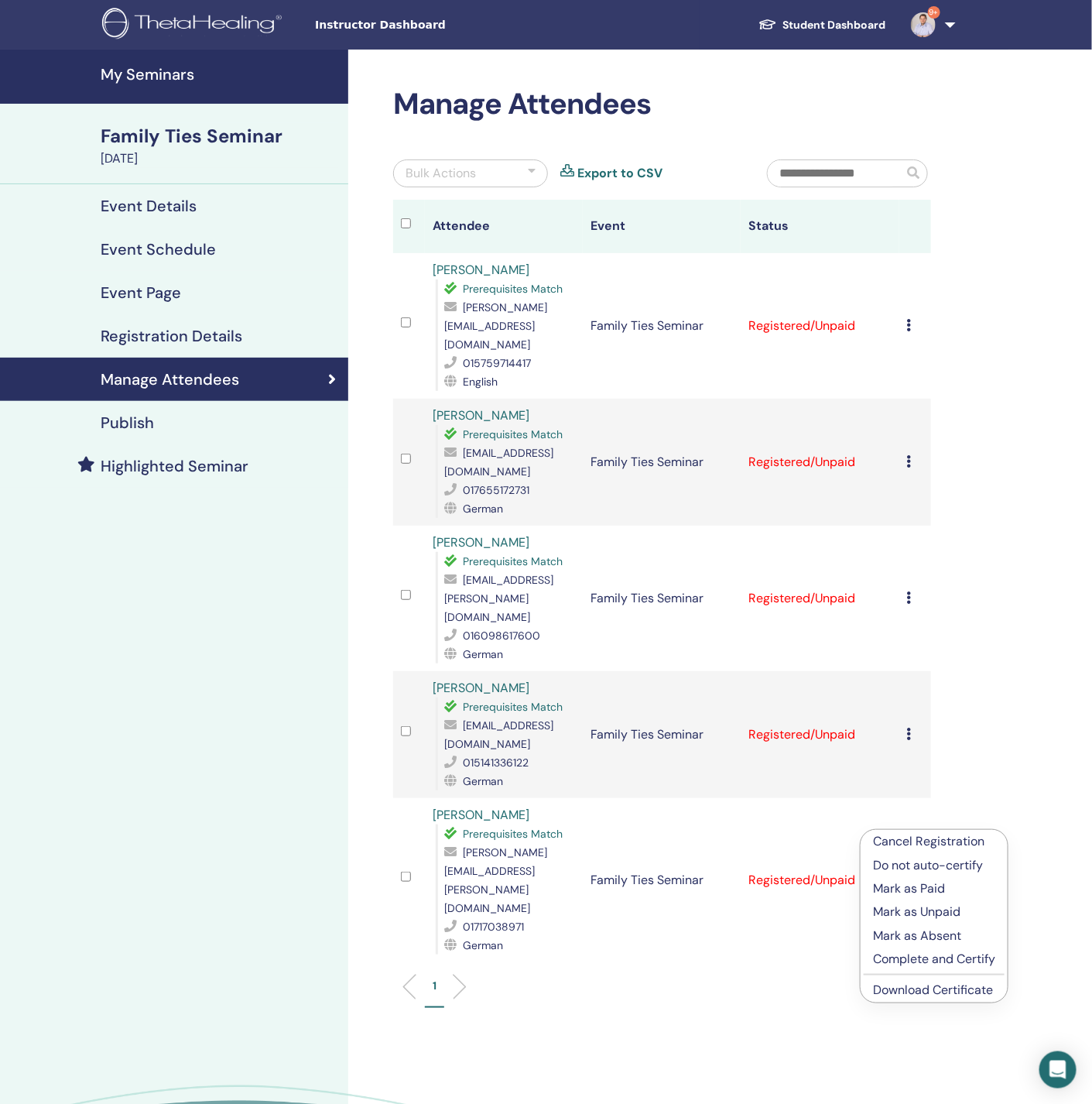
click at [910, 985] on link "Download Certificate" at bounding box center [933, 989] width 120 height 16
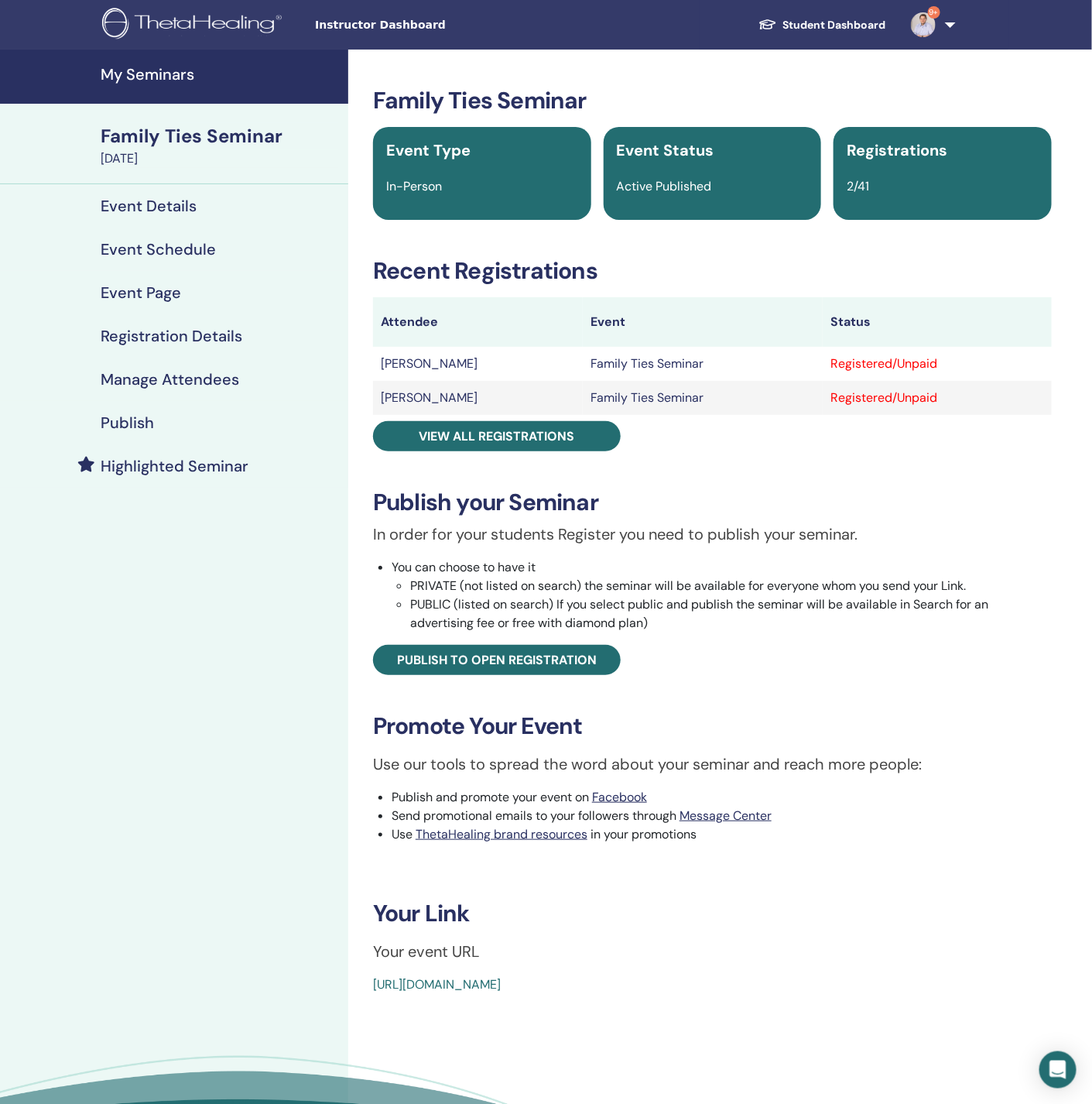
click at [170, 377] on h4 "Manage Attendees" at bounding box center [170, 379] width 139 height 19
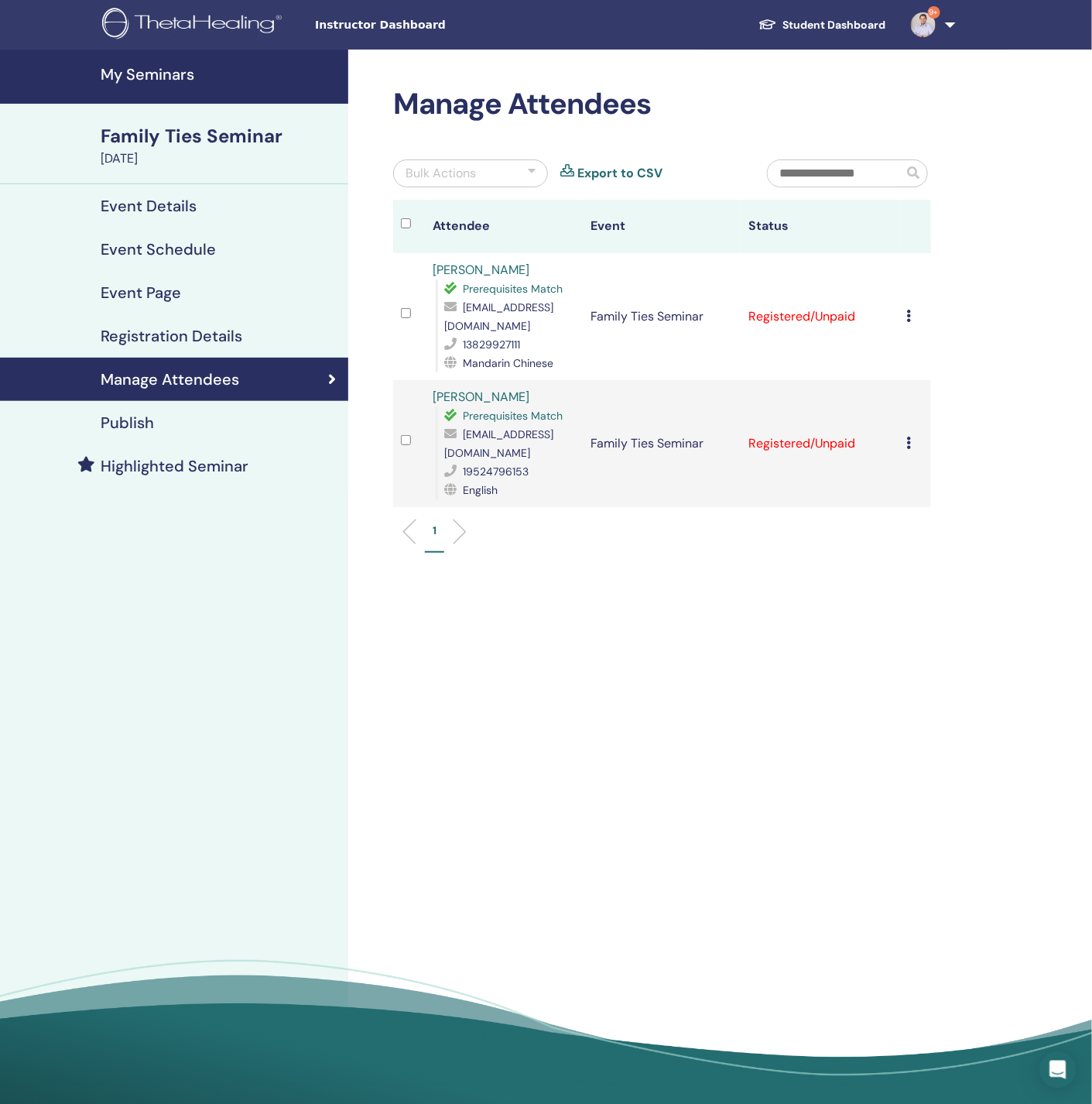
click at [908, 309] on icon at bounding box center [909, 315] width 4 height 12
click at [909, 467] on link "Download Certificate" at bounding box center [931, 469] width 120 height 16
click at [910, 437] on icon at bounding box center [909, 443] width 4 height 12
click at [923, 586] on link "Download Certificate" at bounding box center [934, 581] width 120 height 16
click at [161, 212] on h4 "Event Details" at bounding box center [148, 206] width 96 height 19
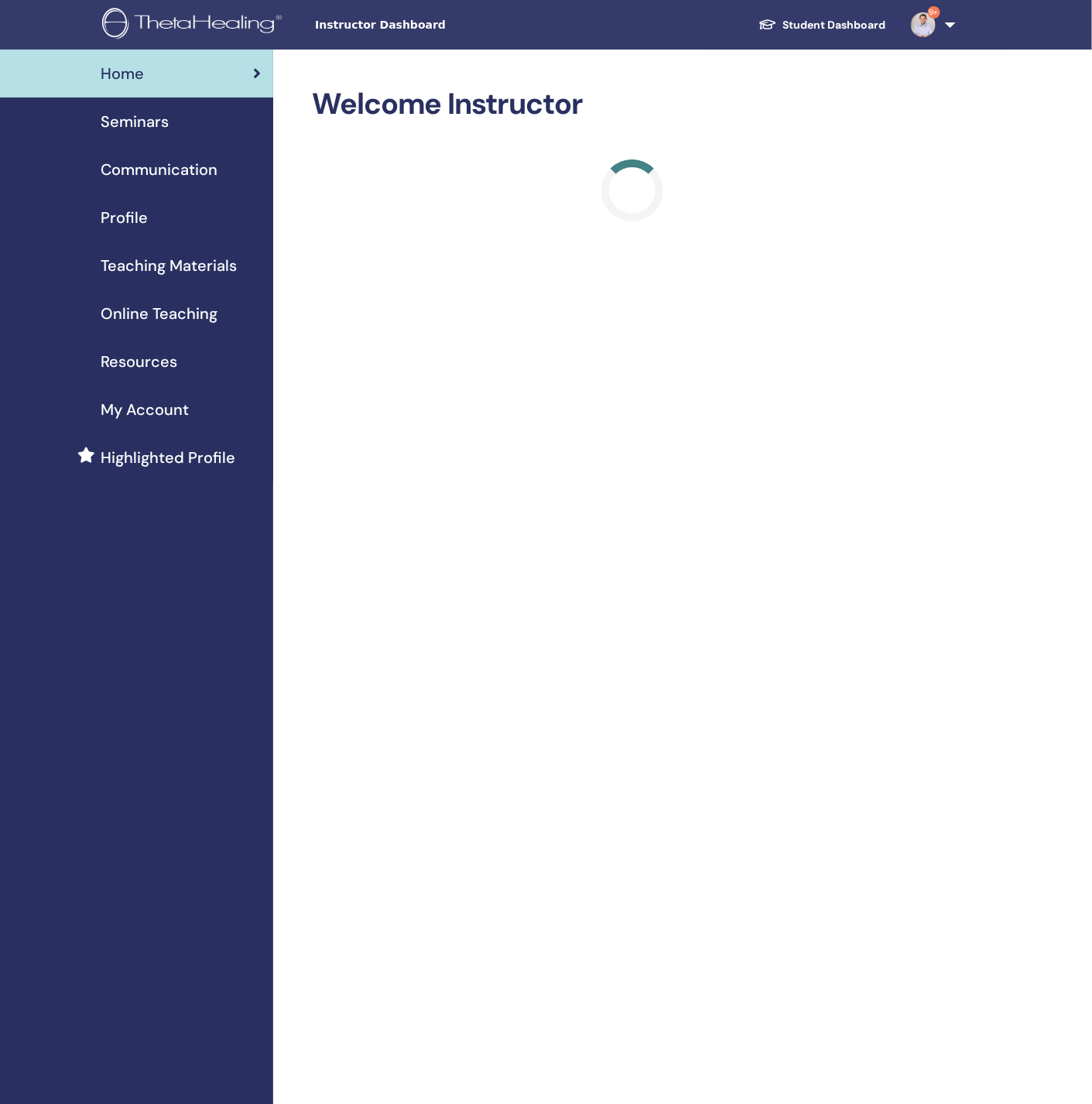
click at [172, 128] on div "Seminars" at bounding box center [136, 122] width 248 height 23
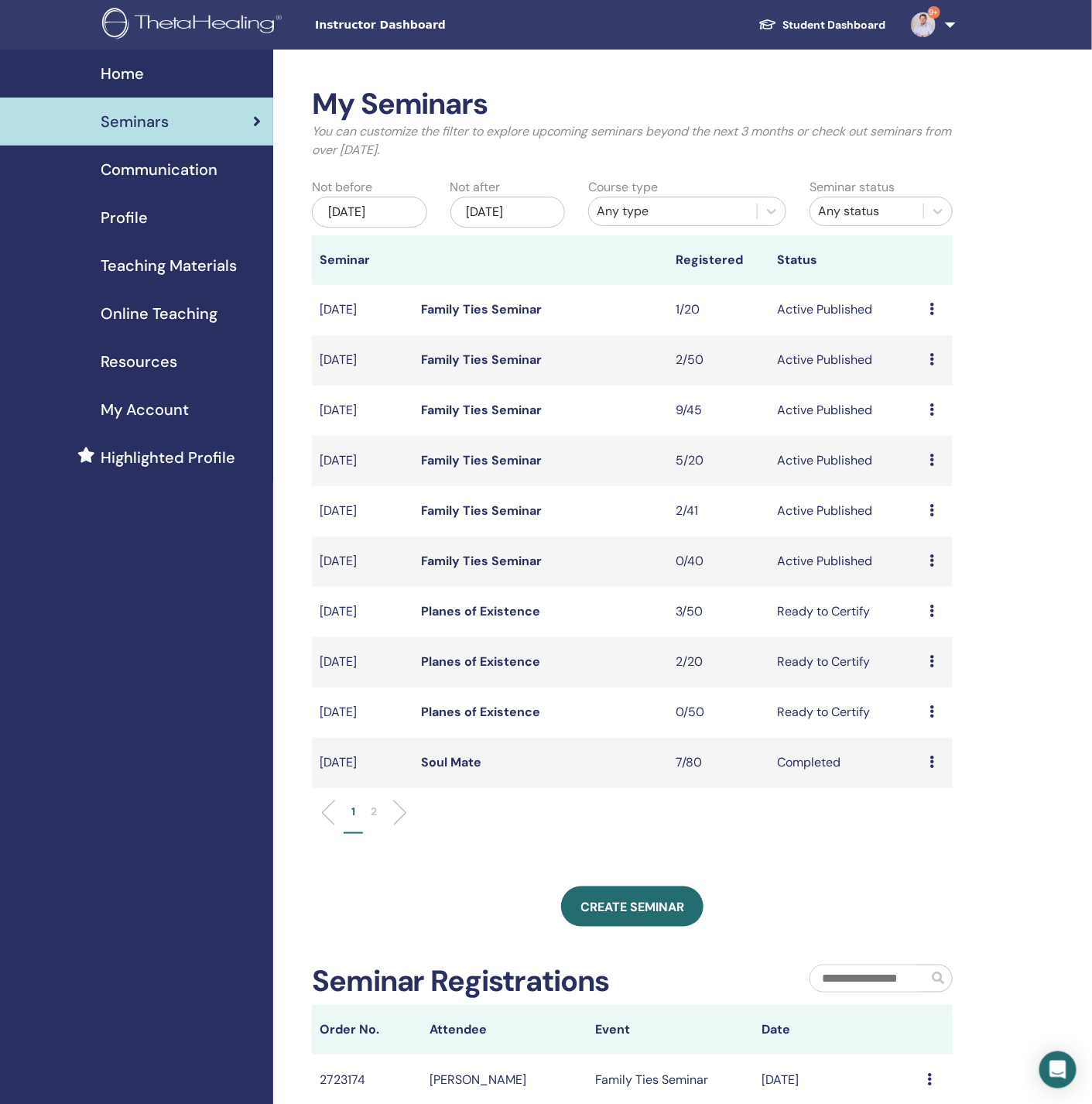
click at [498, 415] on link "Family Ties Seminar" at bounding box center [482, 409] width 121 height 16
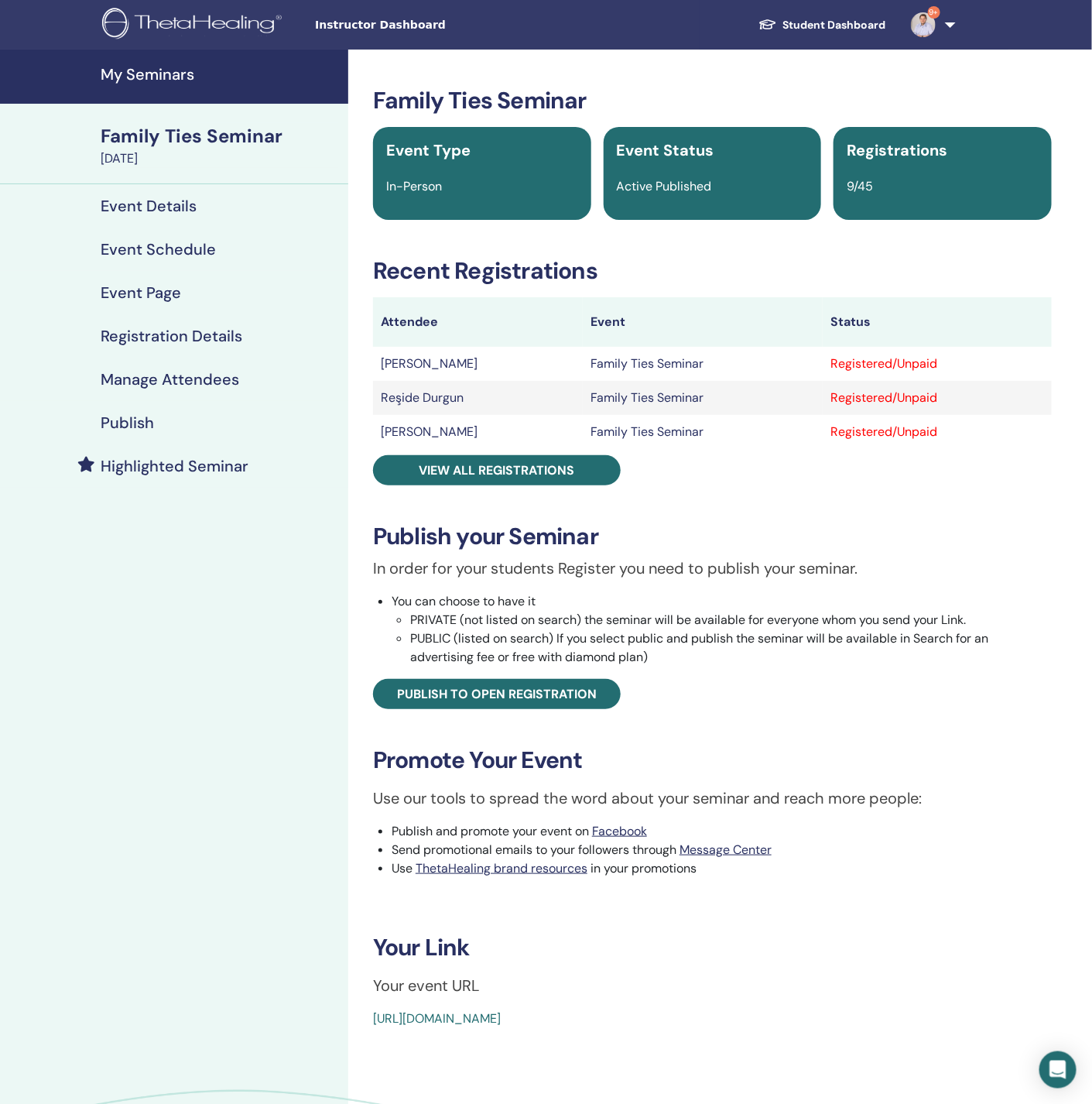
click at [126, 367] on link "Manage Attendees" at bounding box center [174, 379] width 348 height 43
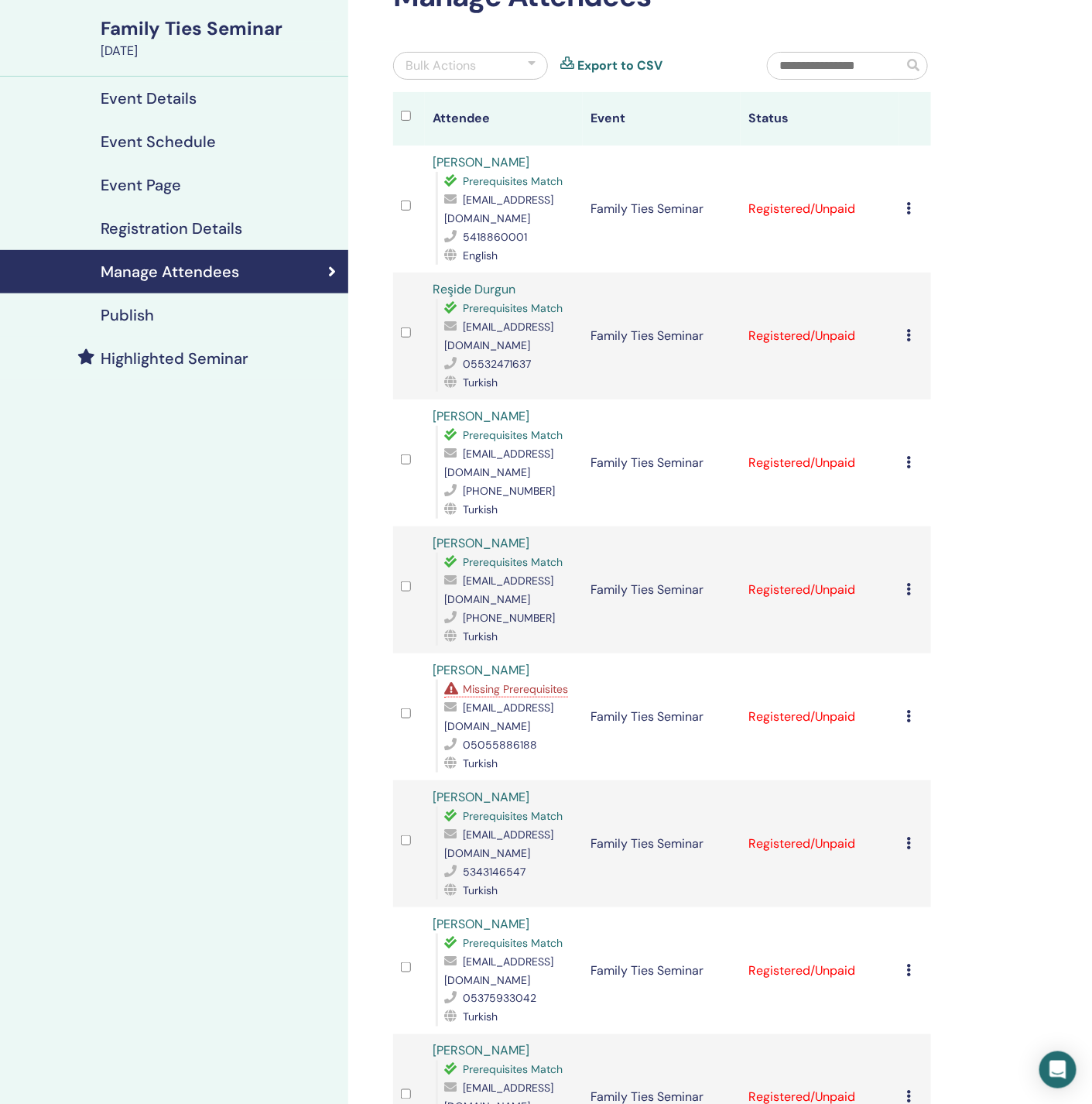
scroll to position [232, 0]
